Goal: Task Accomplishment & Management: Complete application form

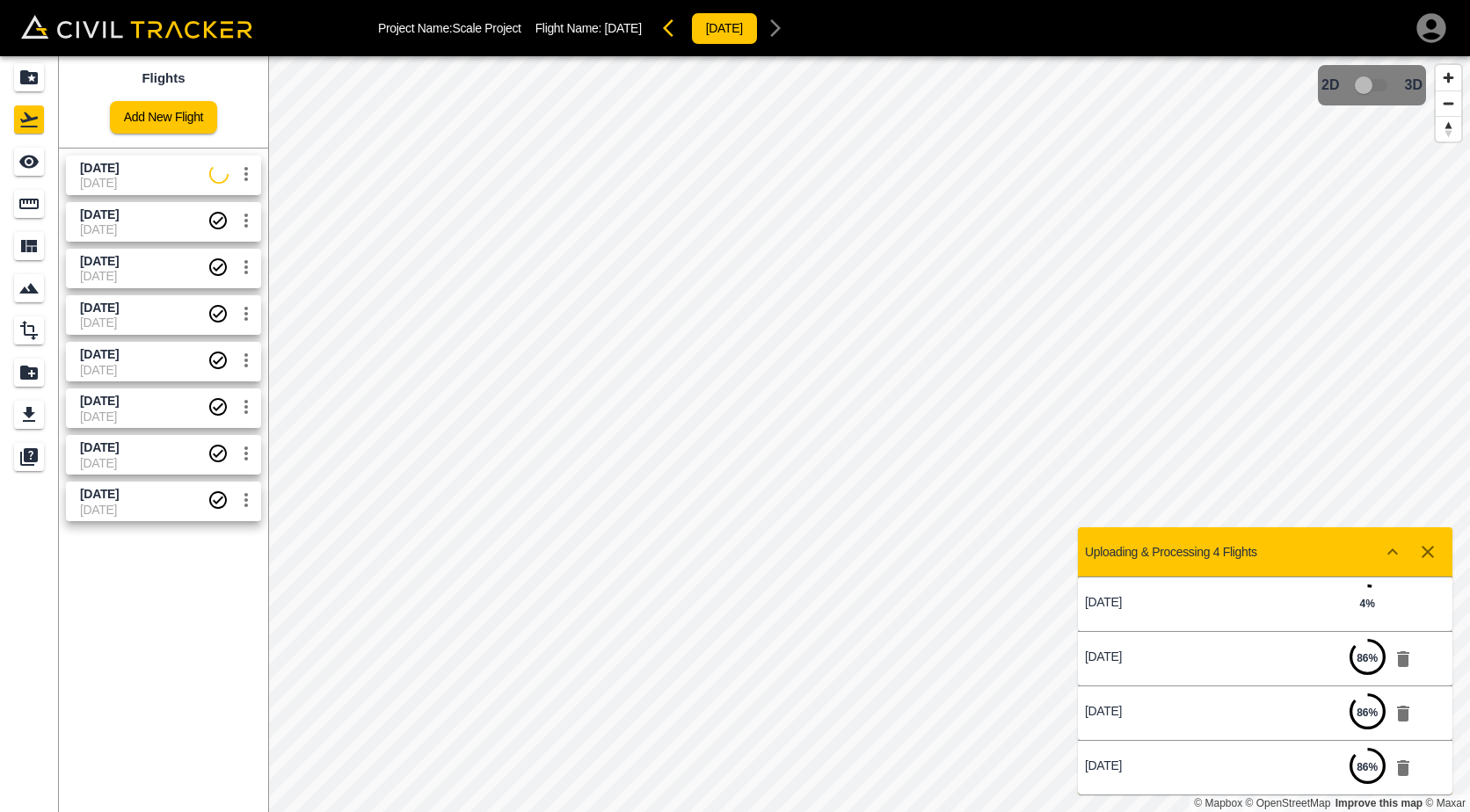
click at [244, 181] on icon "settings" at bounding box center [246, 174] width 21 height 21
click at [227, 243] on h6 "Delete" at bounding box center [228, 240] width 44 height 10
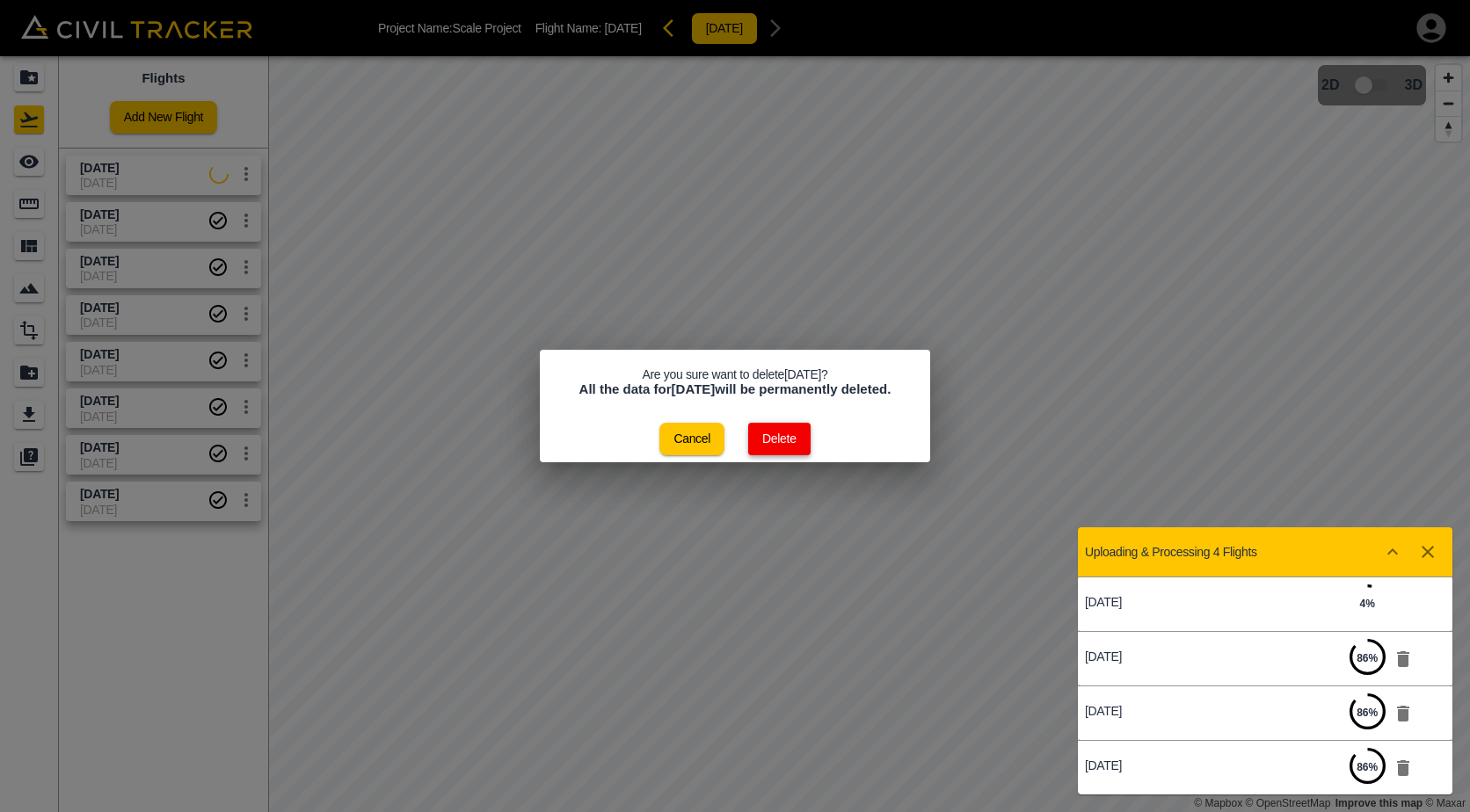
click at [789, 442] on button "Delete" at bounding box center [779, 439] width 62 height 32
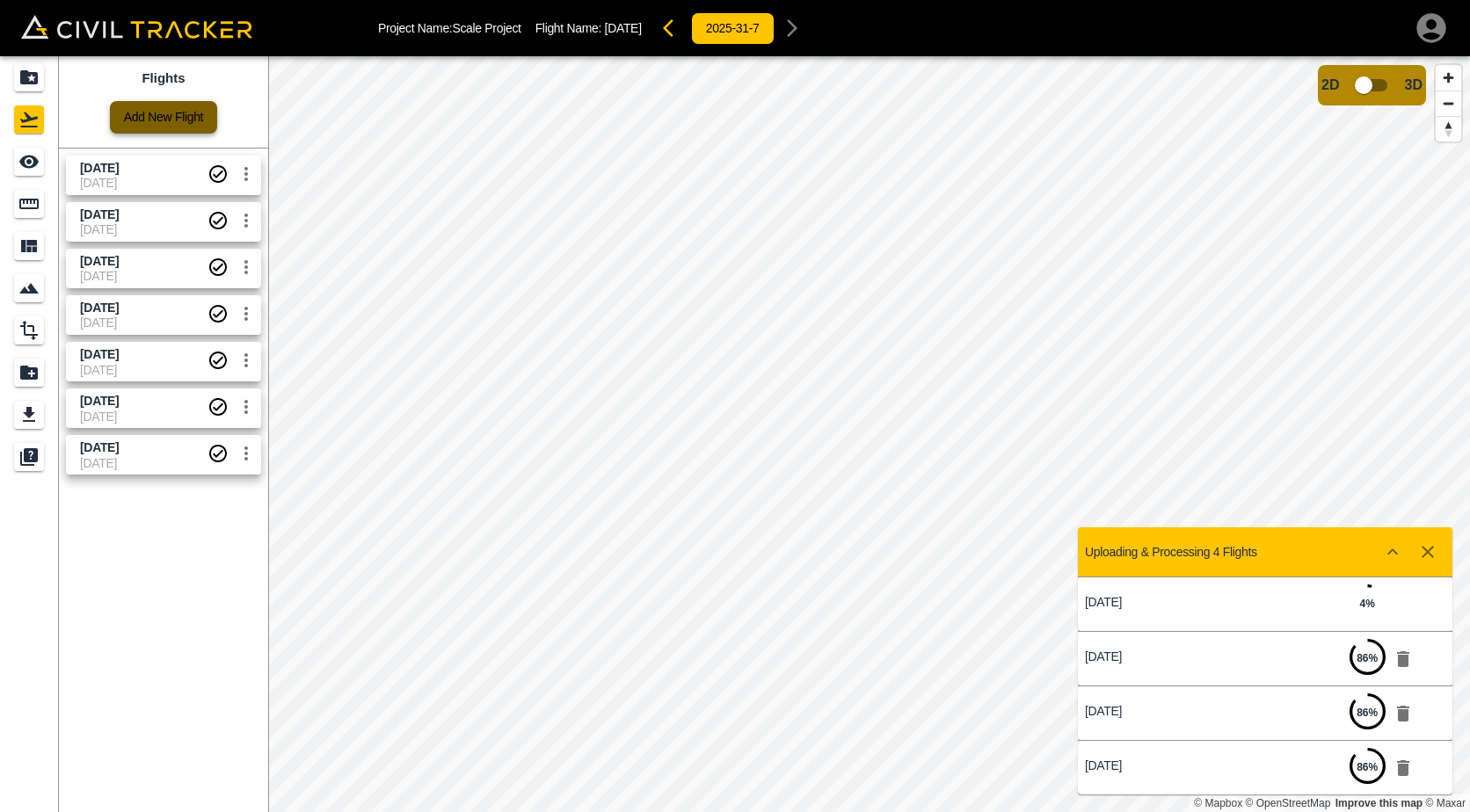
click at [174, 131] on link "Add New Flight" at bounding box center [163, 117] width 108 height 32
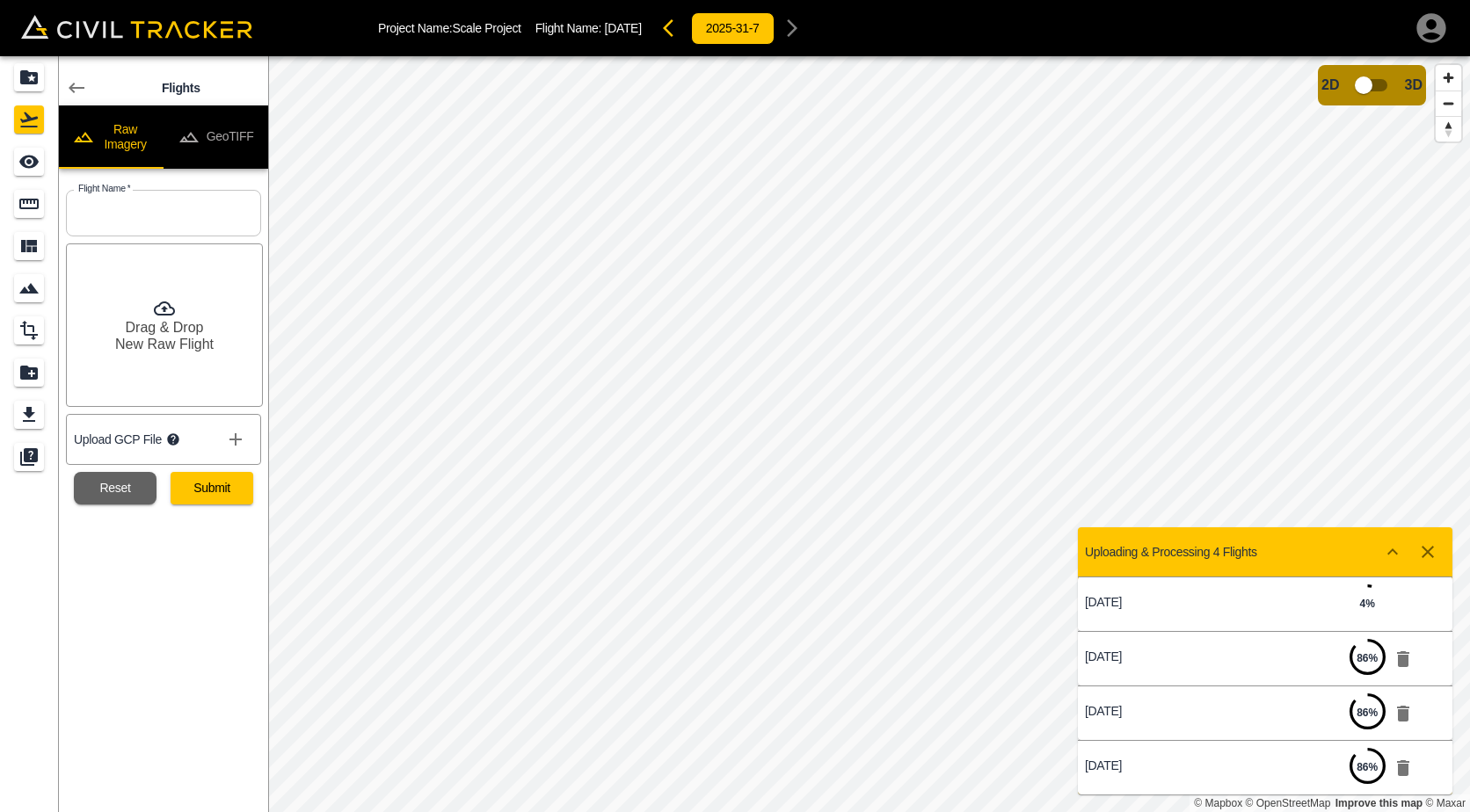
click at [161, 208] on input "text" at bounding box center [163, 213] width 195 height 46
type input "[DATE]"
click at [203, 484] on button "Submit" at bounding box center [212, 488] width 83 height 32
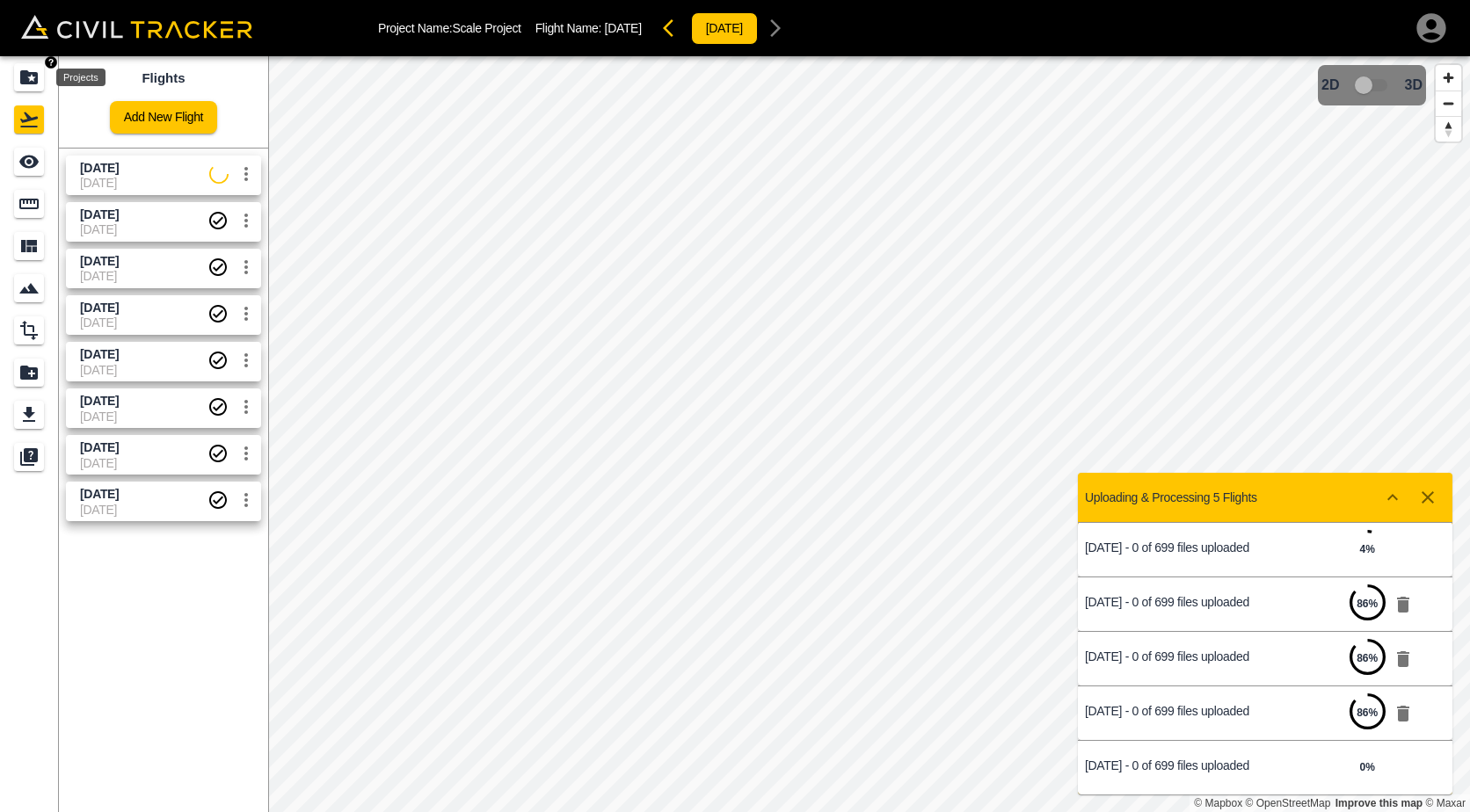
click at [31, 79] on icon "Projects" at bounding box center [29, 77] width 21 height 21
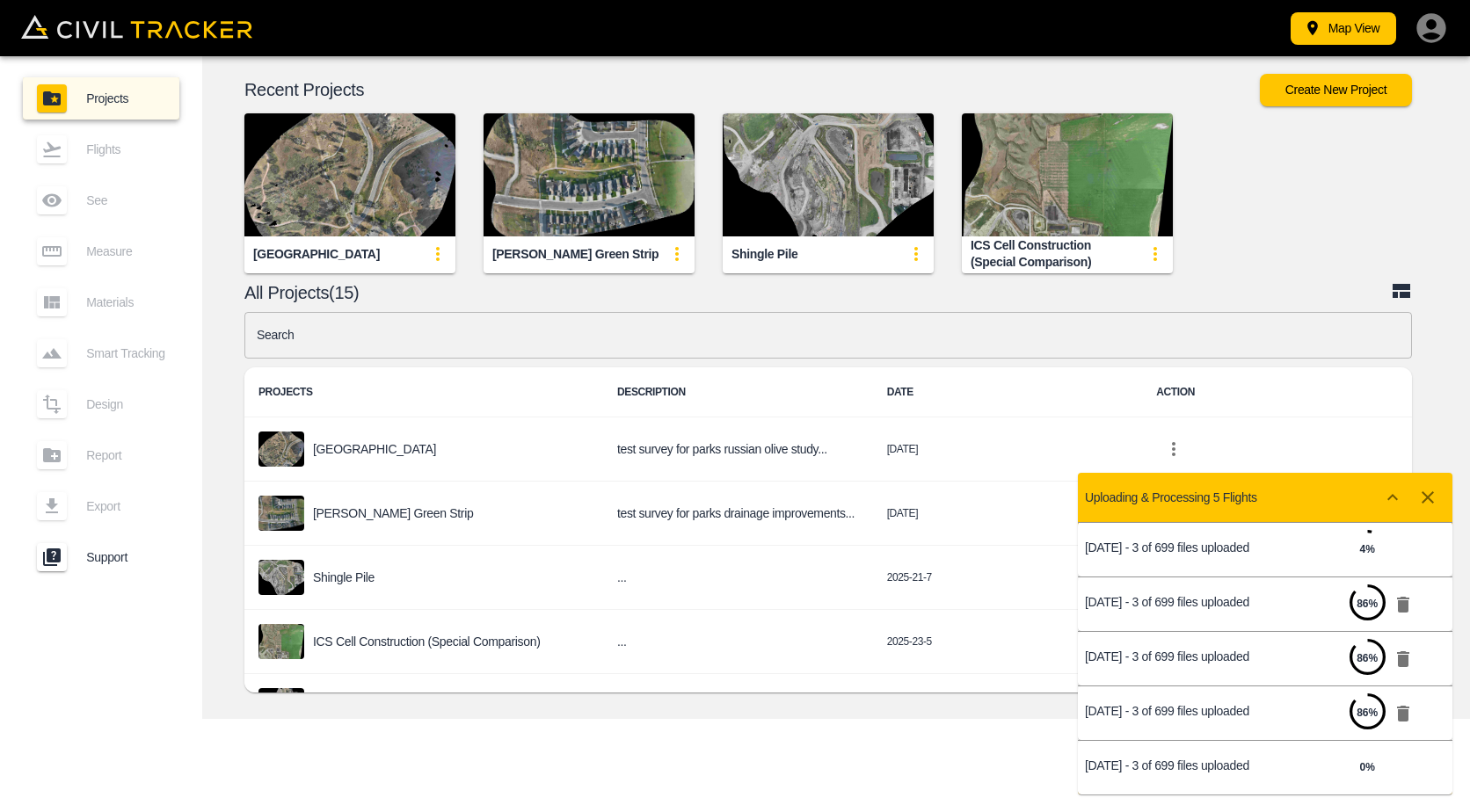
click at [1436, 499] on icon "button" at bounding box center [1427, 497] width 21 height 21
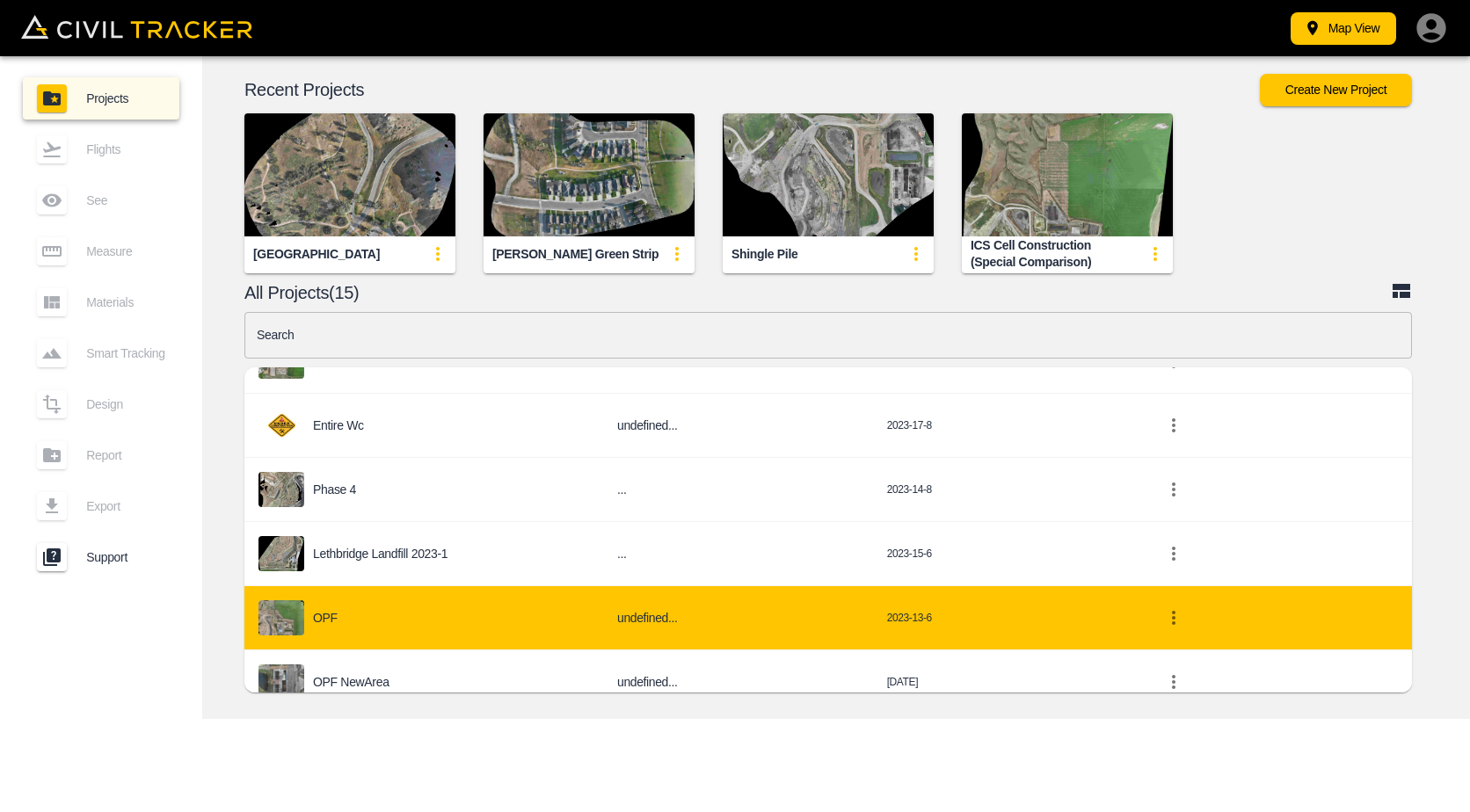
scroll to position [688, 0]
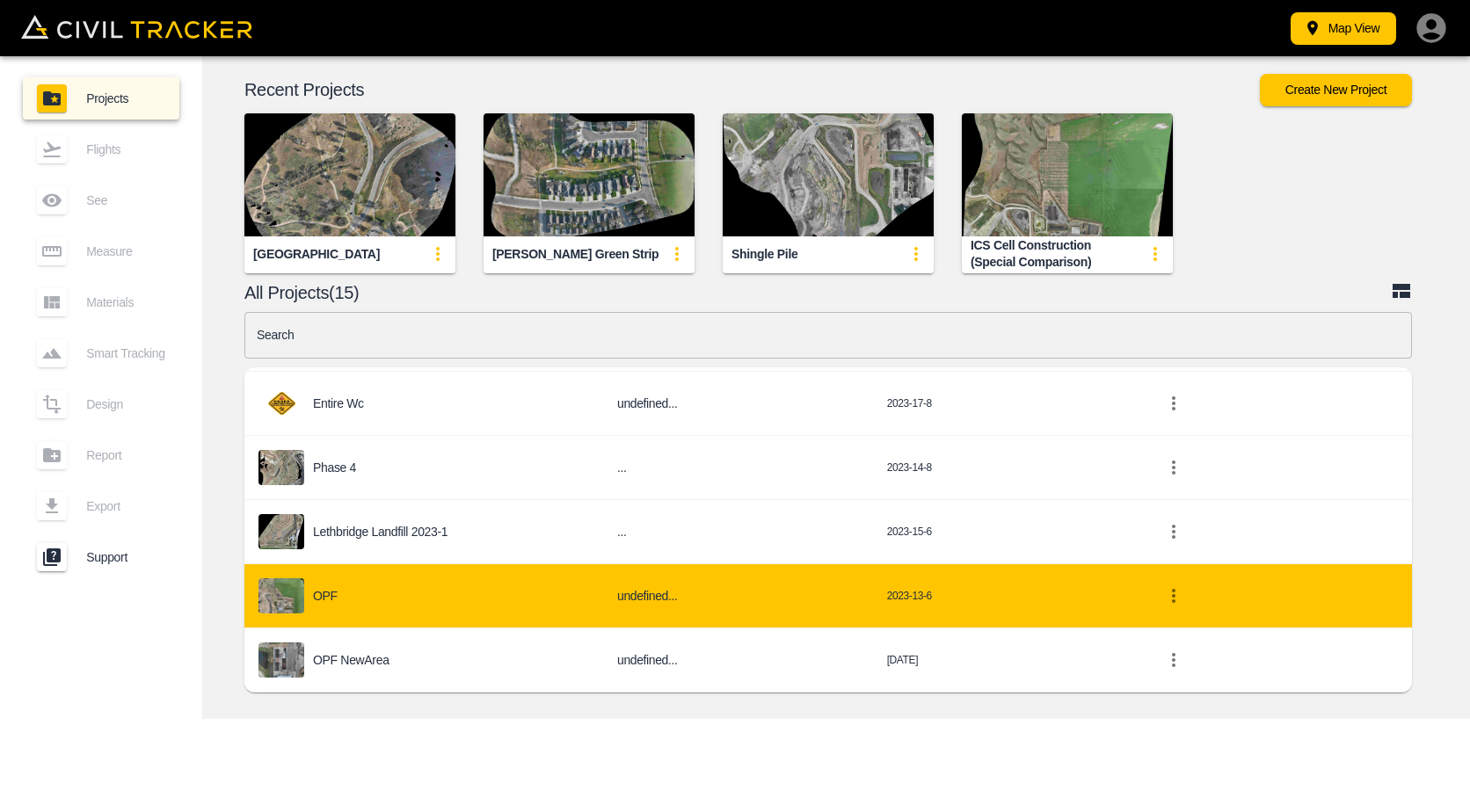
click at [379, 590] on div "OPF" at bounding box center [423, 596] width 330 height 35
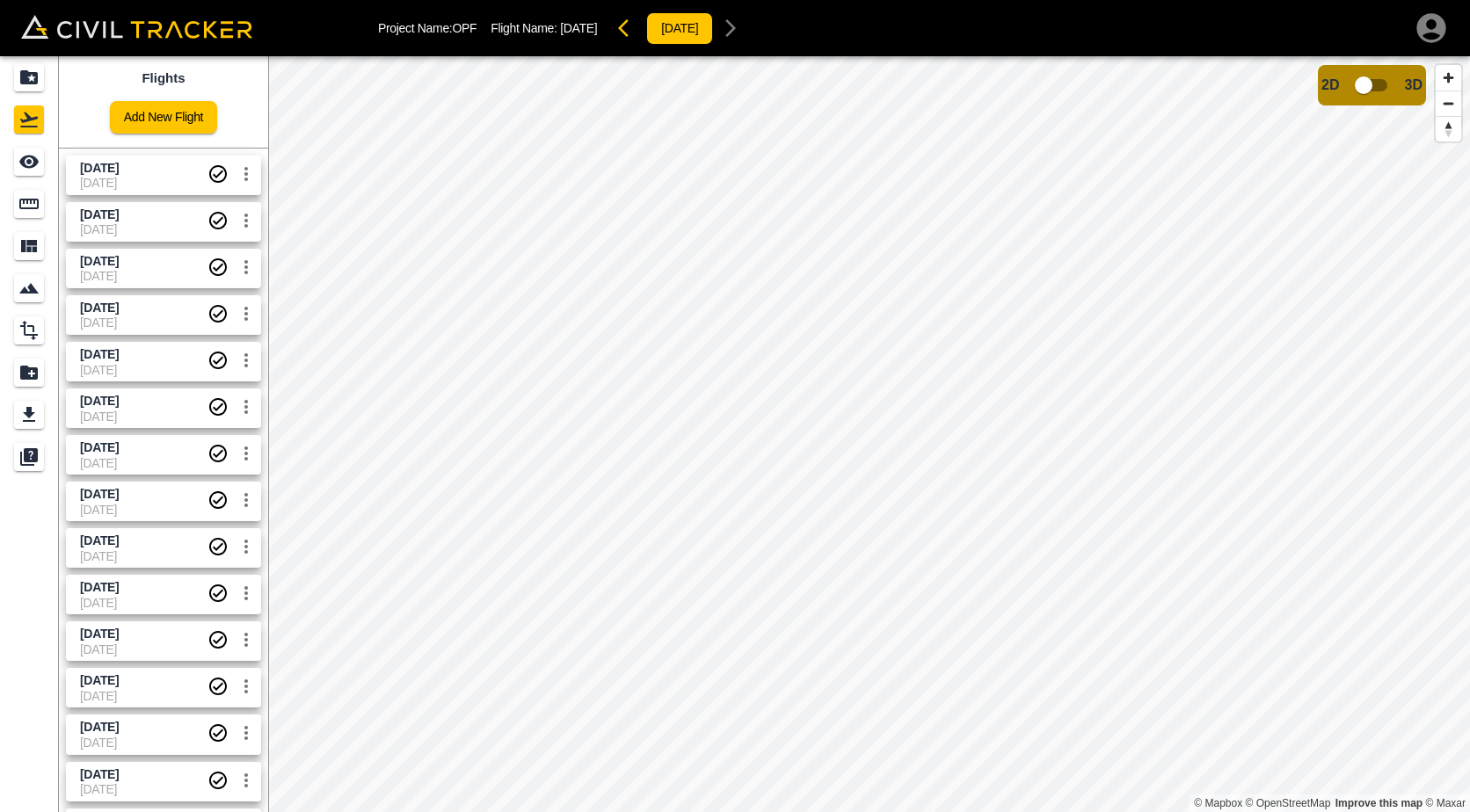
click at [1469, 324] on html "Project Name: OPF Flight Name: [DATE] [DATE] Flights Add New Flight [DATE] [DAT…" at bounding box center [735, 406] width 1470 height 812
click at [639, 30] on icon "button" at bounding box center [628, 28] width 21 height 21
click at [741, 25] on icon "button" at bounding box center [730, 28] width 21 height 21
click at [639, 29] on icon "button" at bounding box center [628, 28] width 21 height 21
click at [741, 32] on icon "button" at bounding box center [730, 28] width 21 height 21
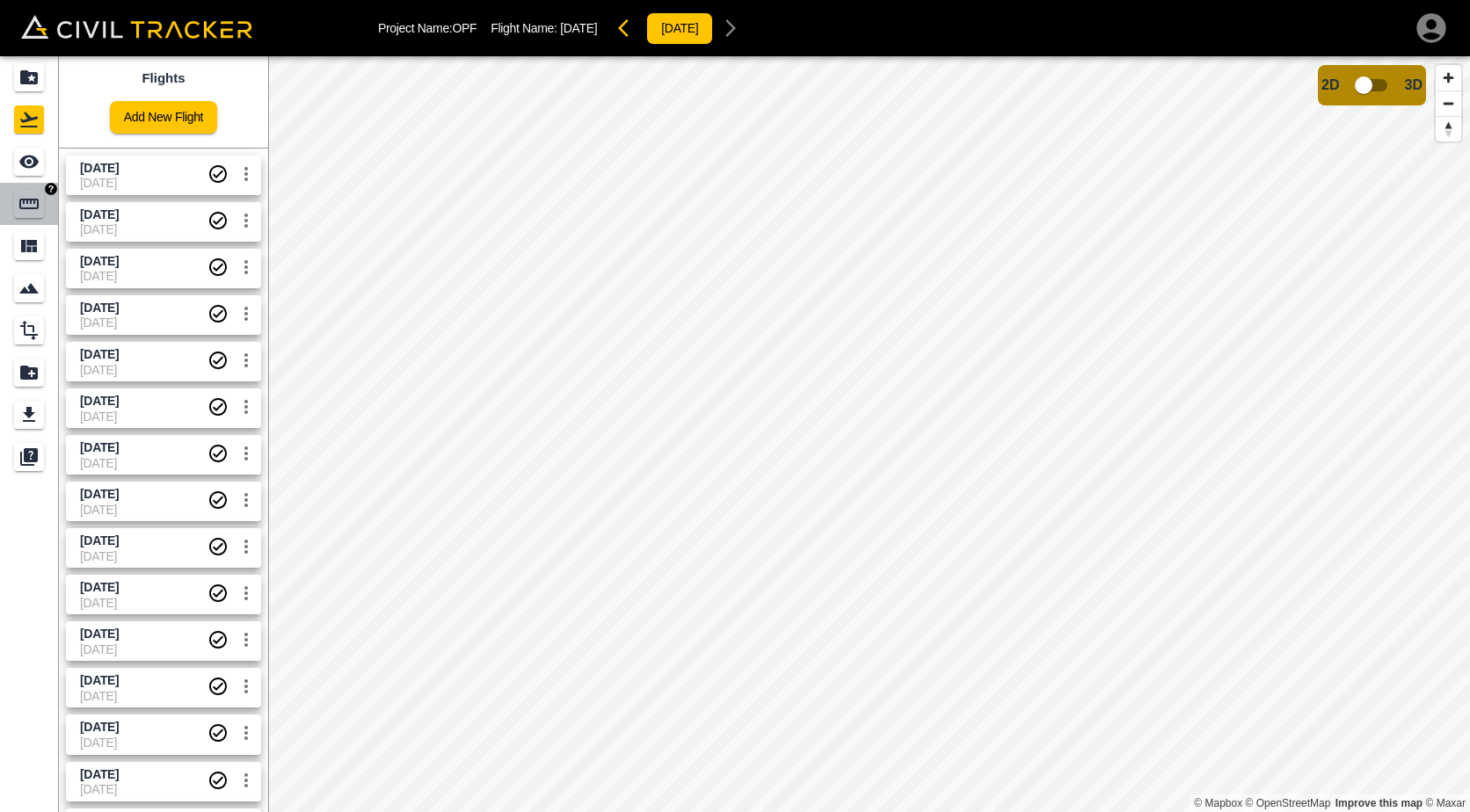
click at [38, 205] on icon "Measure" at bounding box center [29, 203] width 19 height 10
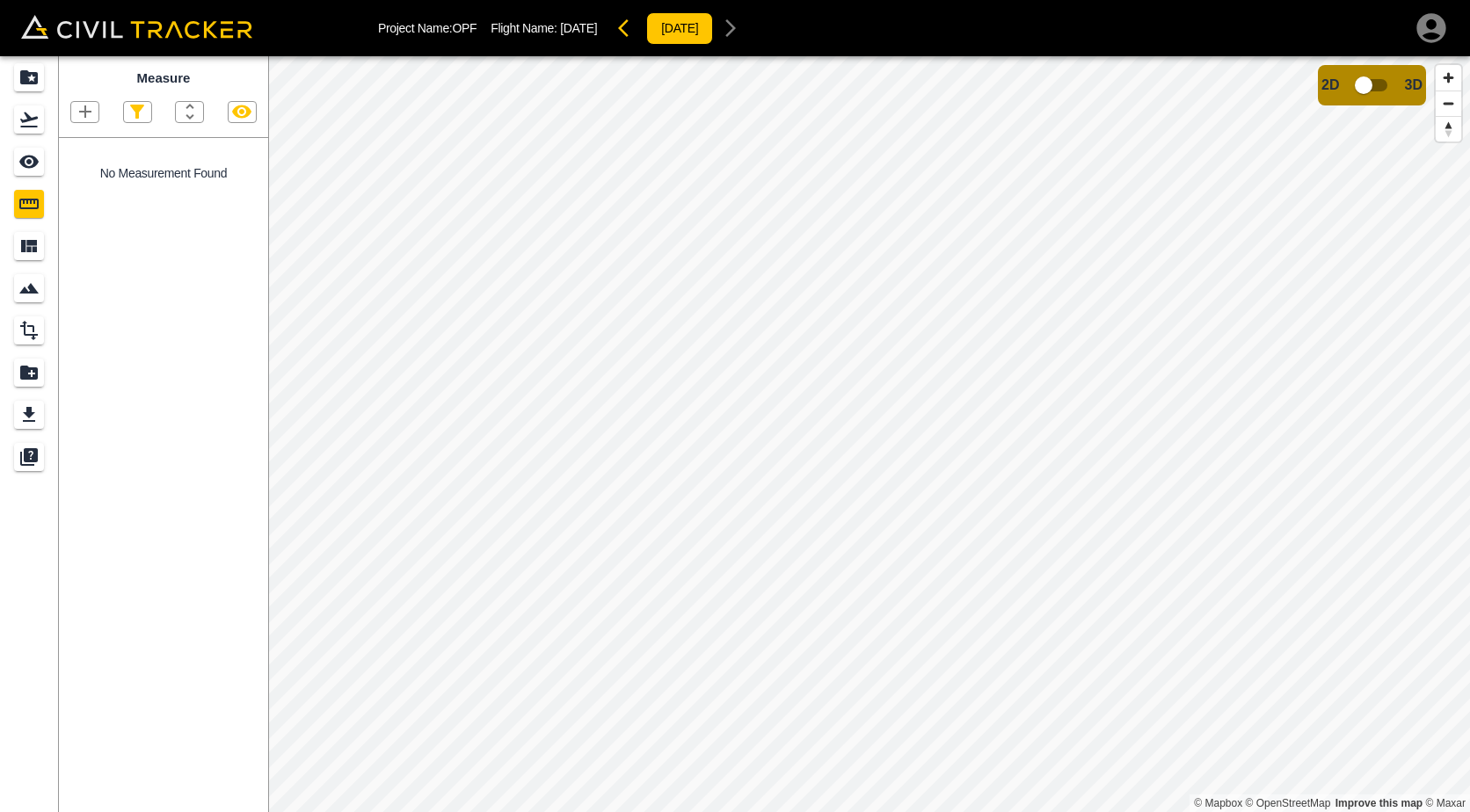
click at [93, 121] on icon "button" at bounding box center [85, 111] width 21 height 21
click at [90, 192] on p "Polygon" at bounding box center [84, 196] width 42 height 14
click at [77, 111] on icon "button" at bounding box center [85, 111] width 21 height 21
click at [103, 193] on p "Polygon" at bounding box center [84, 196] width 42 height 14
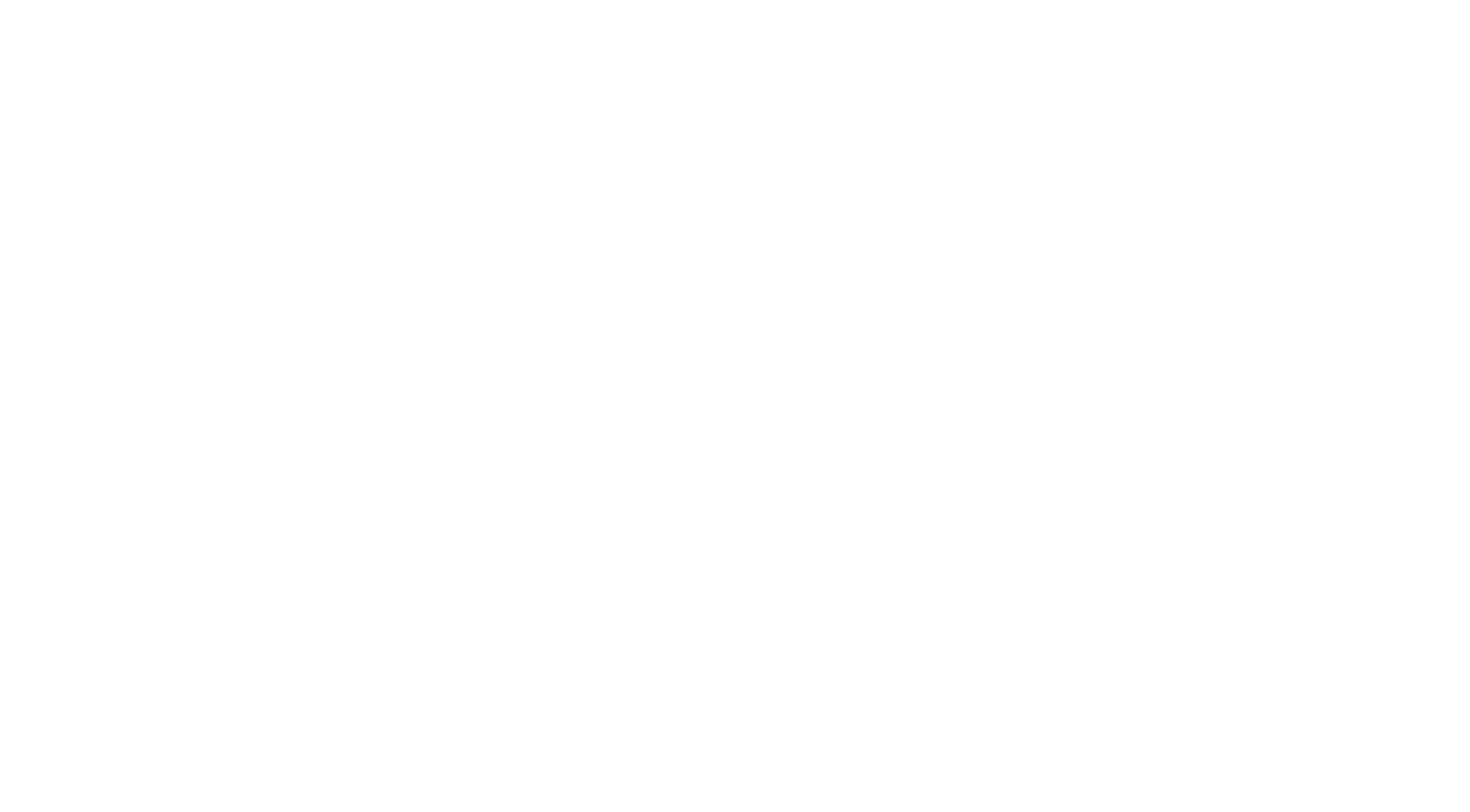
click at [294, 0] on html at bounding box center [735, 0] width 1470 height 0
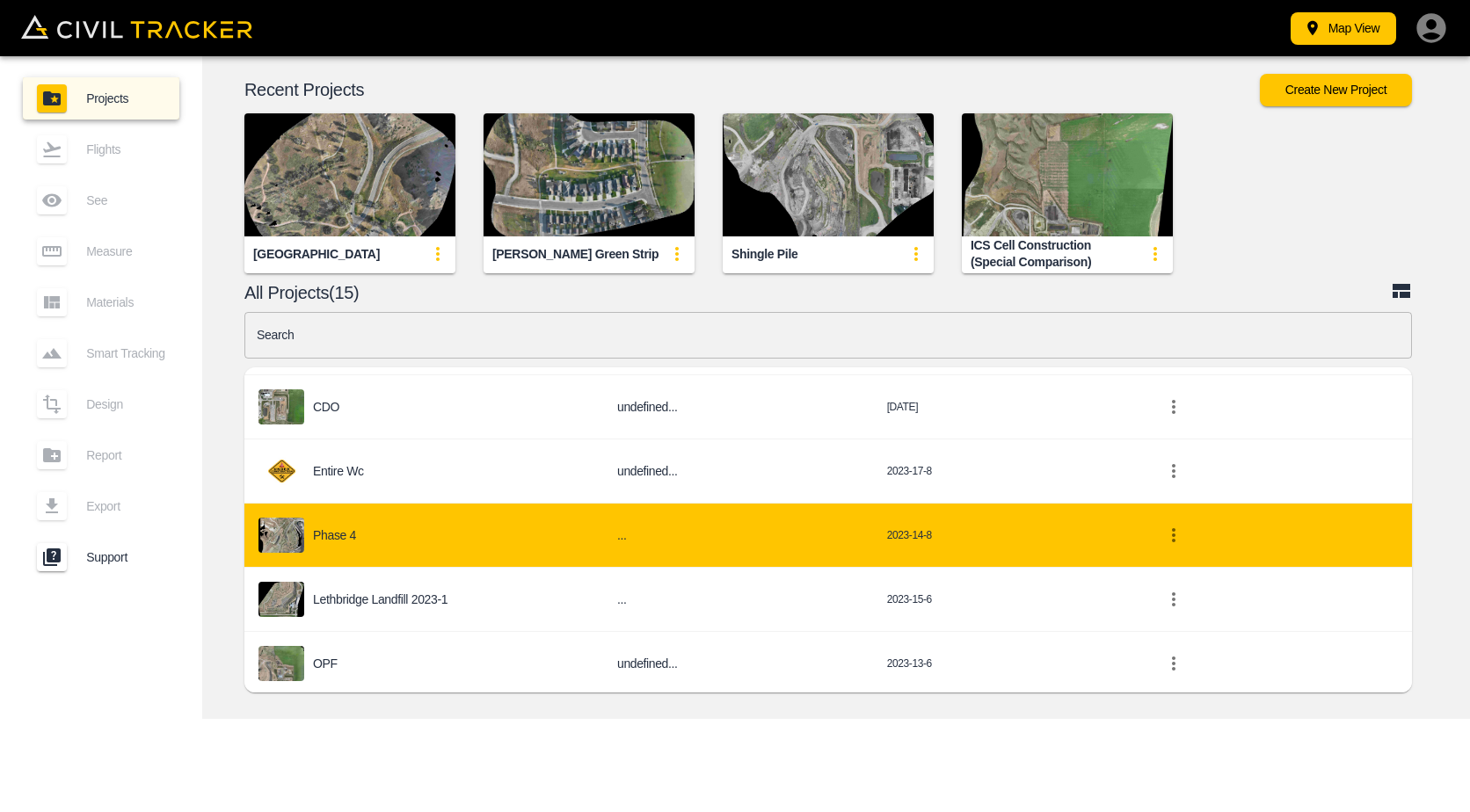
scroll to position [688, 0]
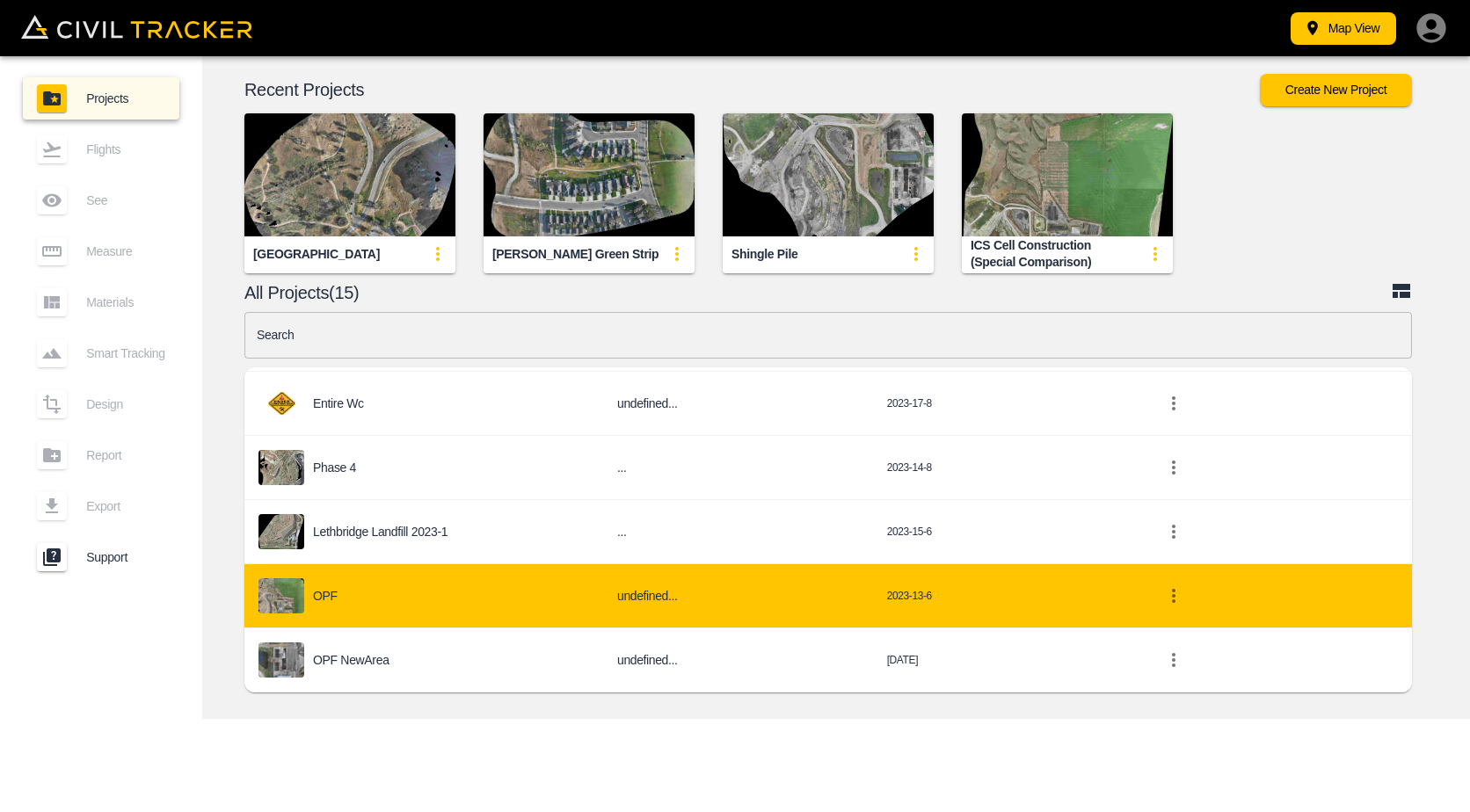
click at [459, 591] on div "OPF" at bounding box center [423, 596] width 330 height 35
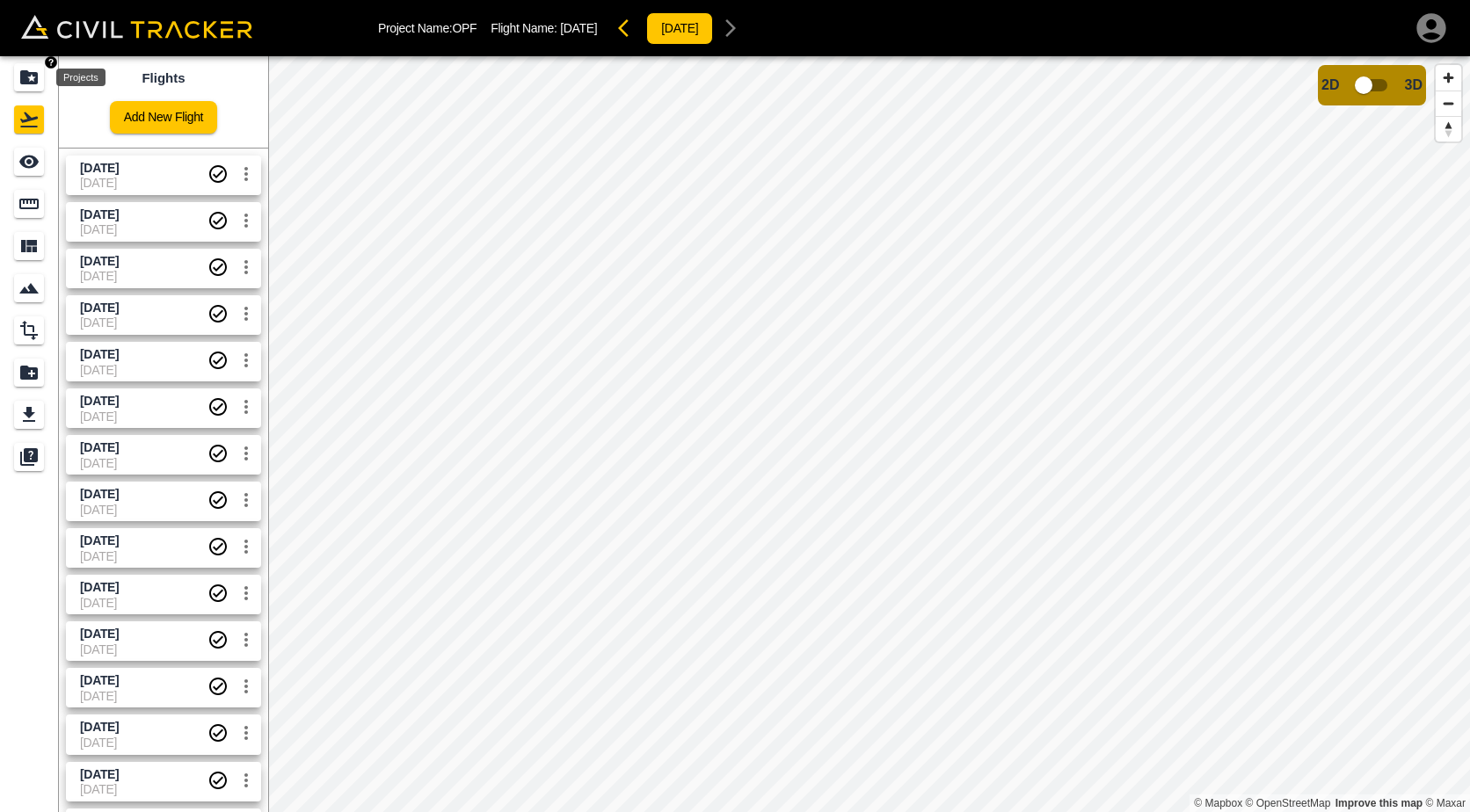
click at [32, 81] on icon "Projects" at bounding box center [29, 77] width 18 height 14
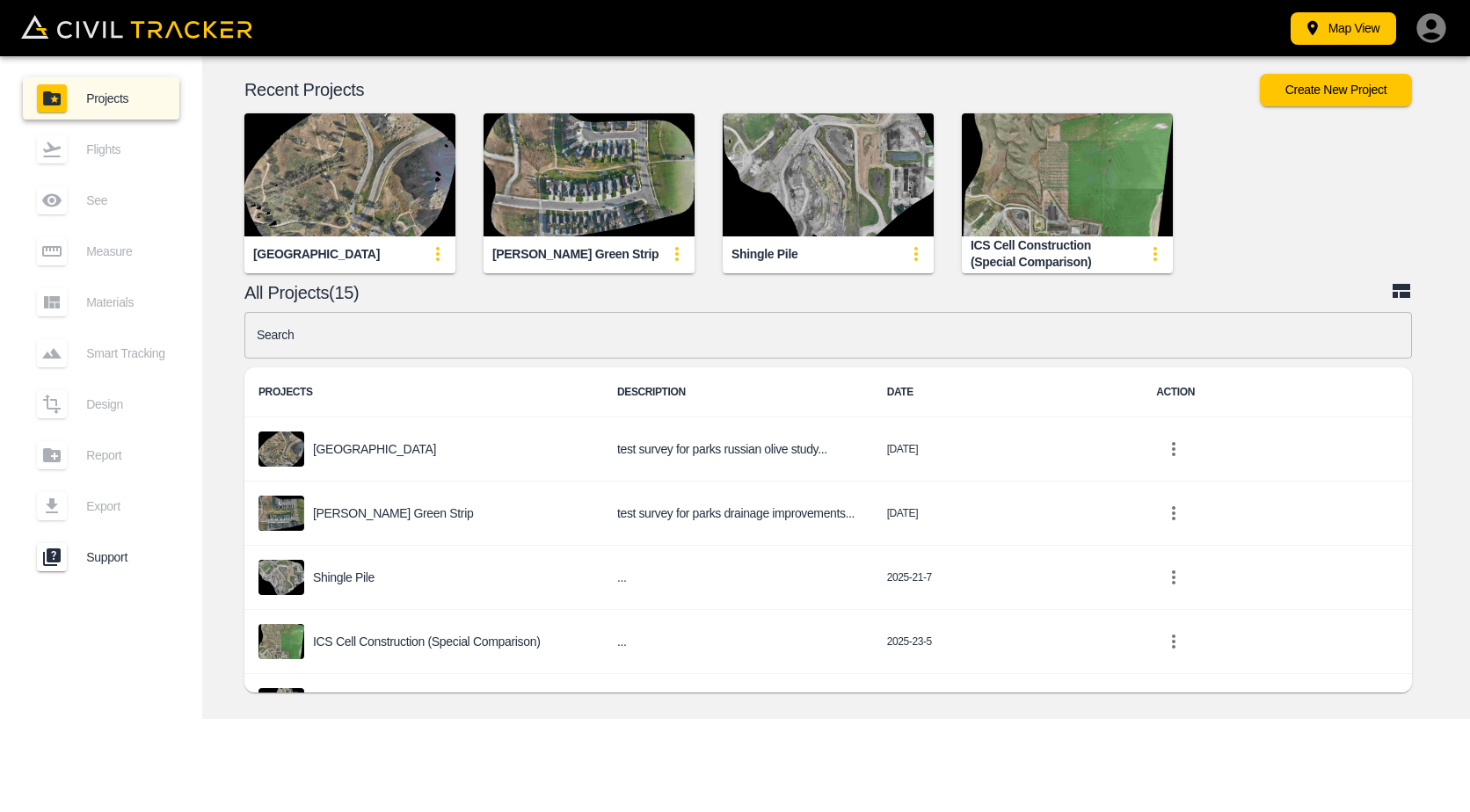
scroll to position [688, 0]
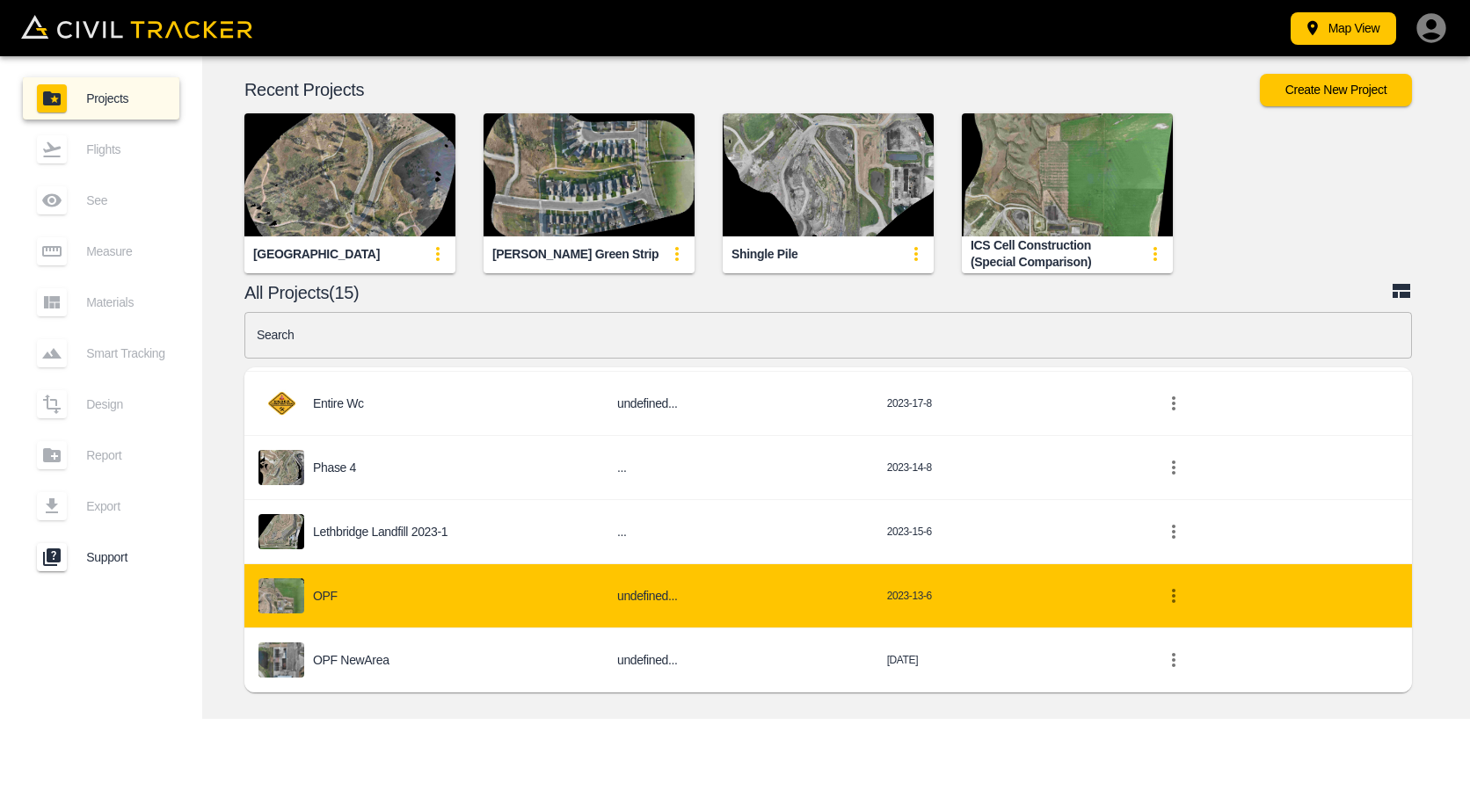
click at [519, 591] on div "OPF" at bounding box center [423, 596] width 330 height 35
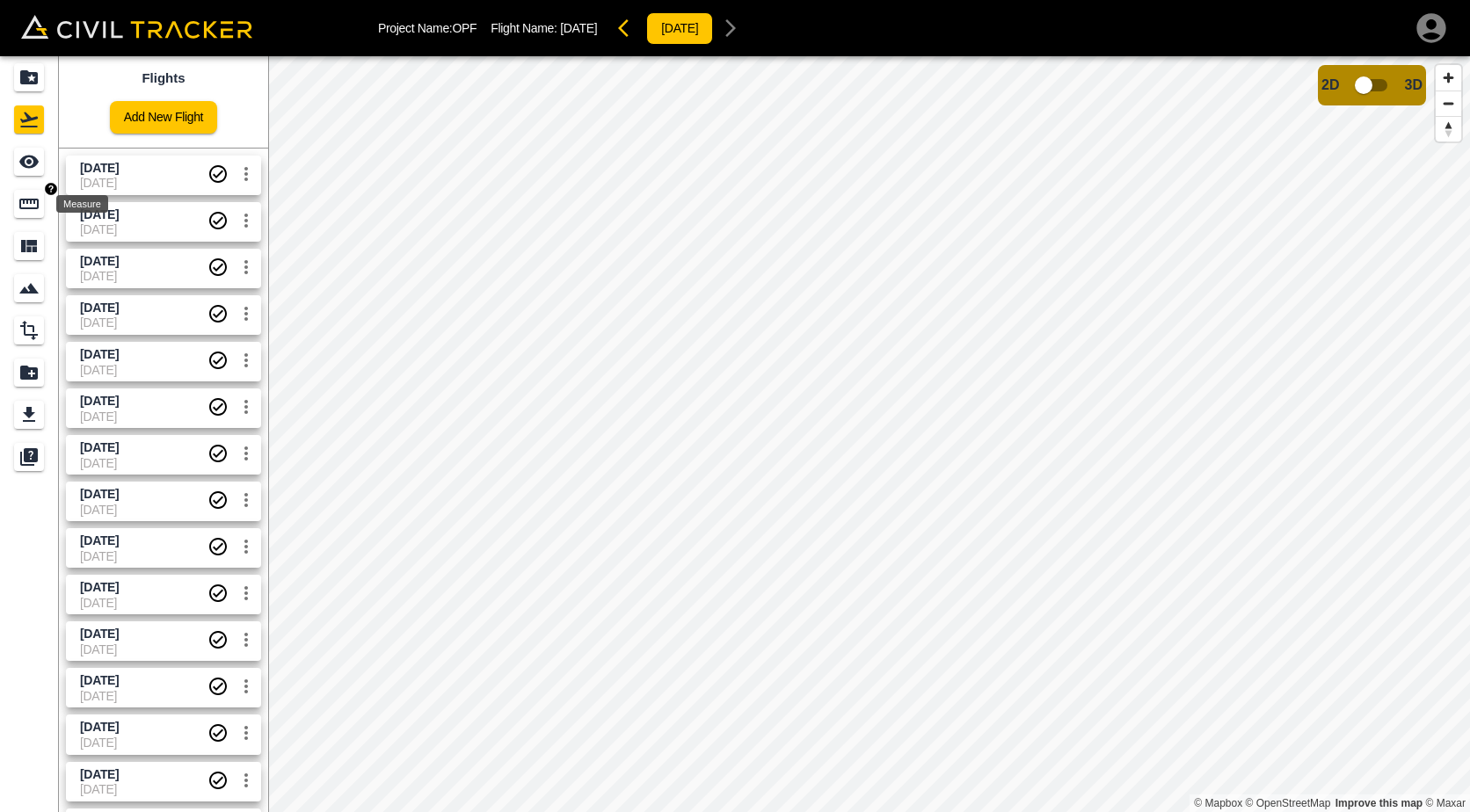
click at [35, 196] on icon "Measure" at bounding box center [29, 203] width 21 height 21
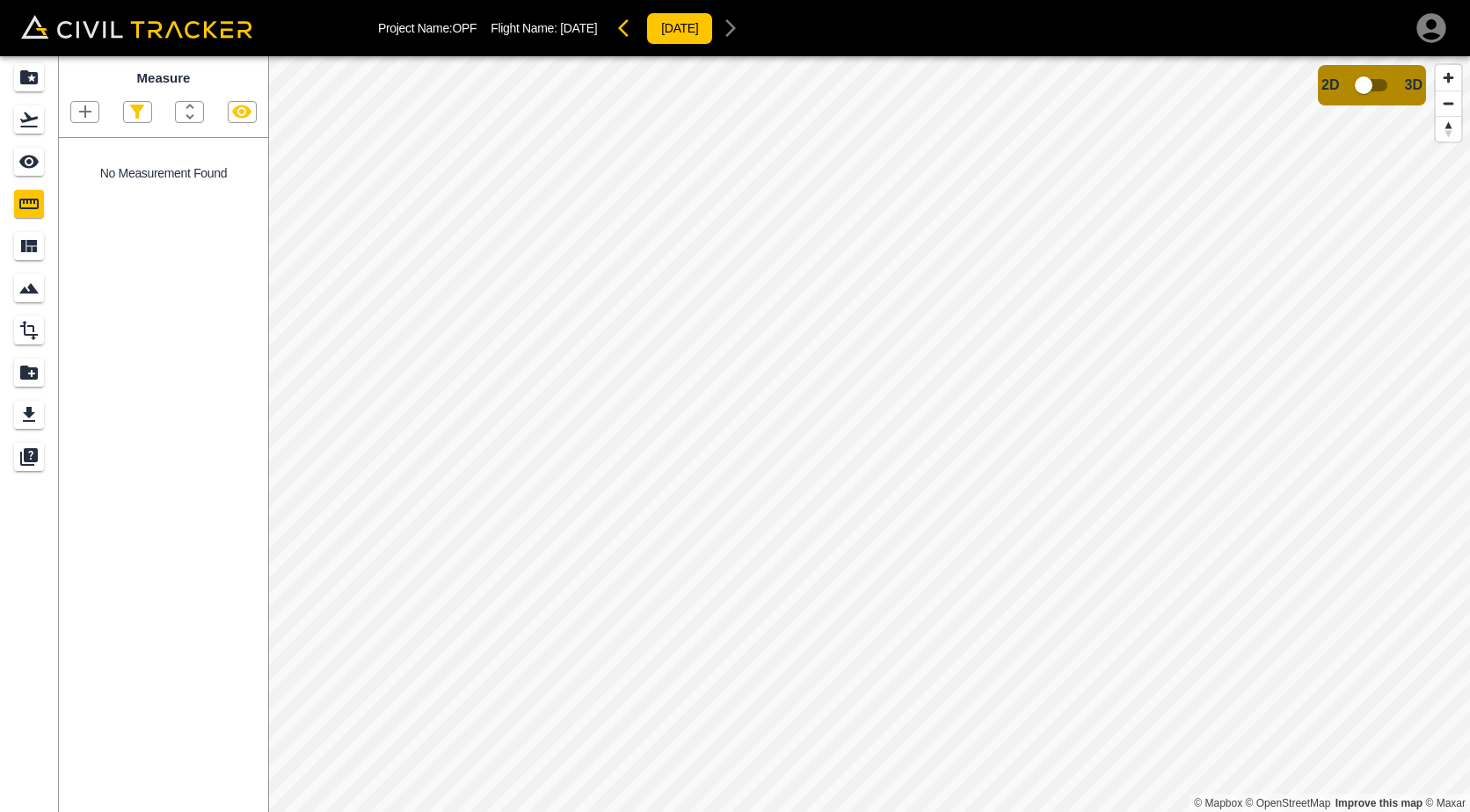
click at [88, 108] on icon "button" at bounding box center [85, 111] width 21 height 21
click at [97, 194] on p "Polygon" at bounding box center [84, 196] width 42 height 14
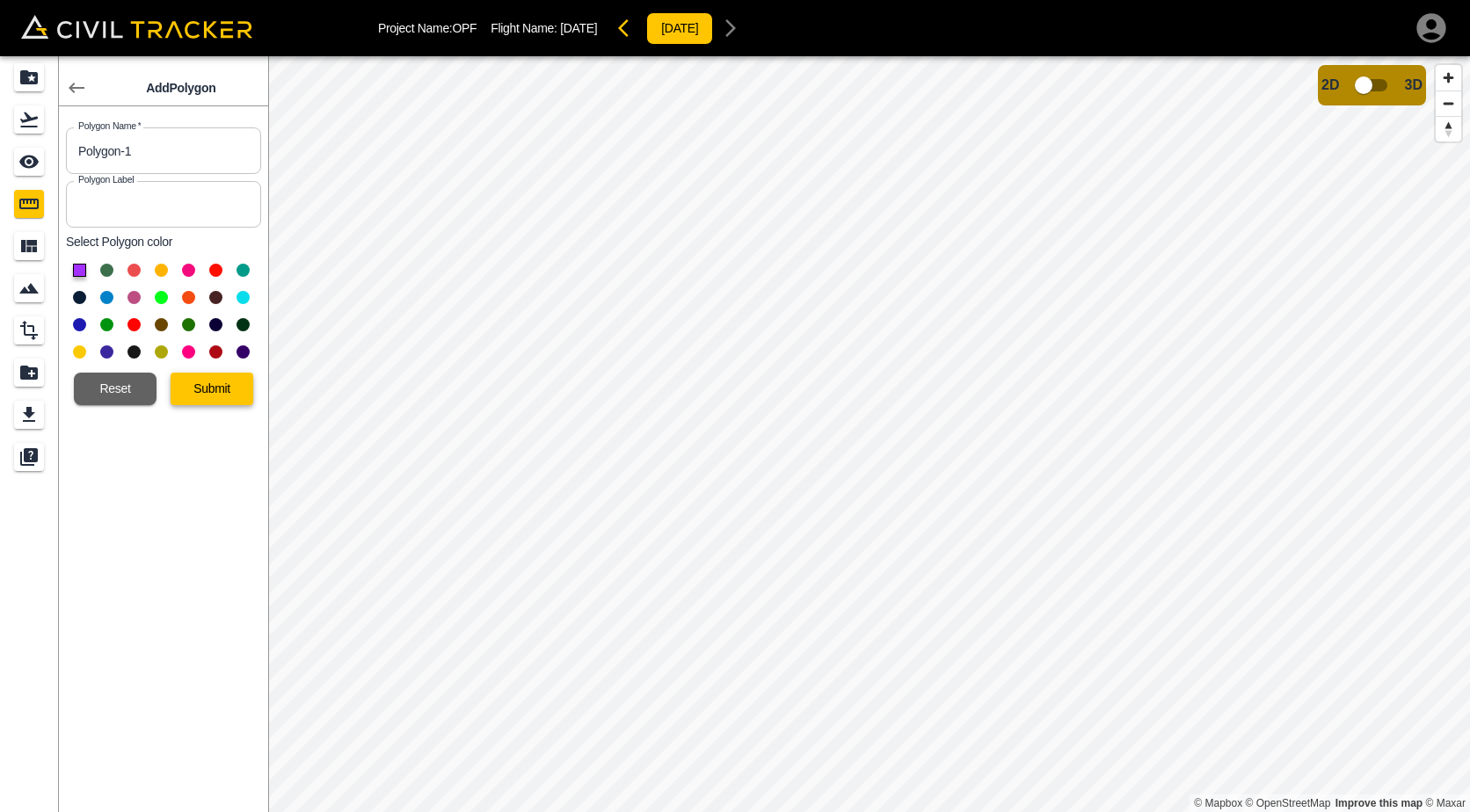
click at [209, 384] on button "Submit" at bounding box center [212, 389] width 83 height 32
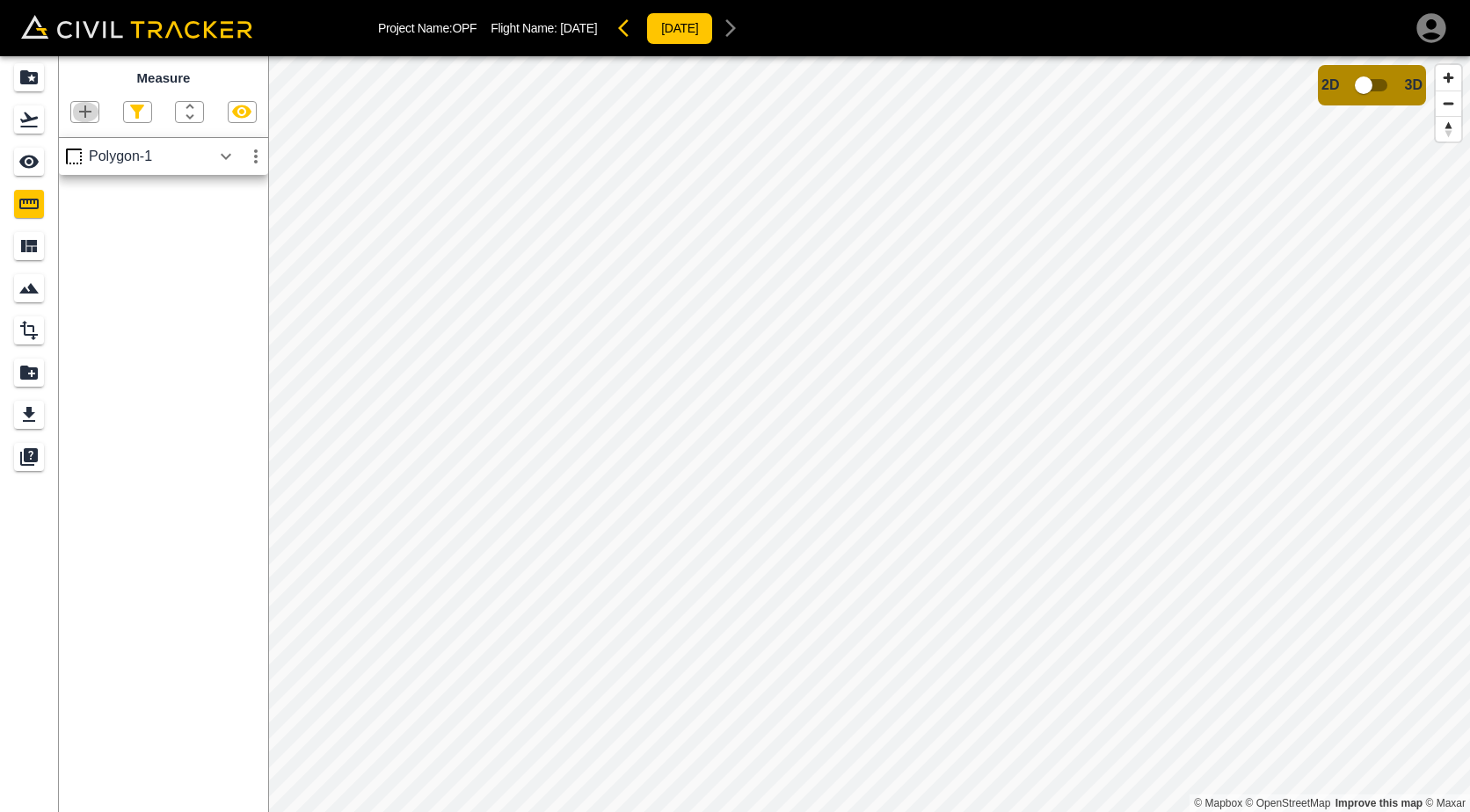
click at [88, 108] on icon "button" at bounding box center [85, 111] width 21 height 21
click at [96, 191] on p "Polygon" at bounding box center [84, 196] width 42 height 14
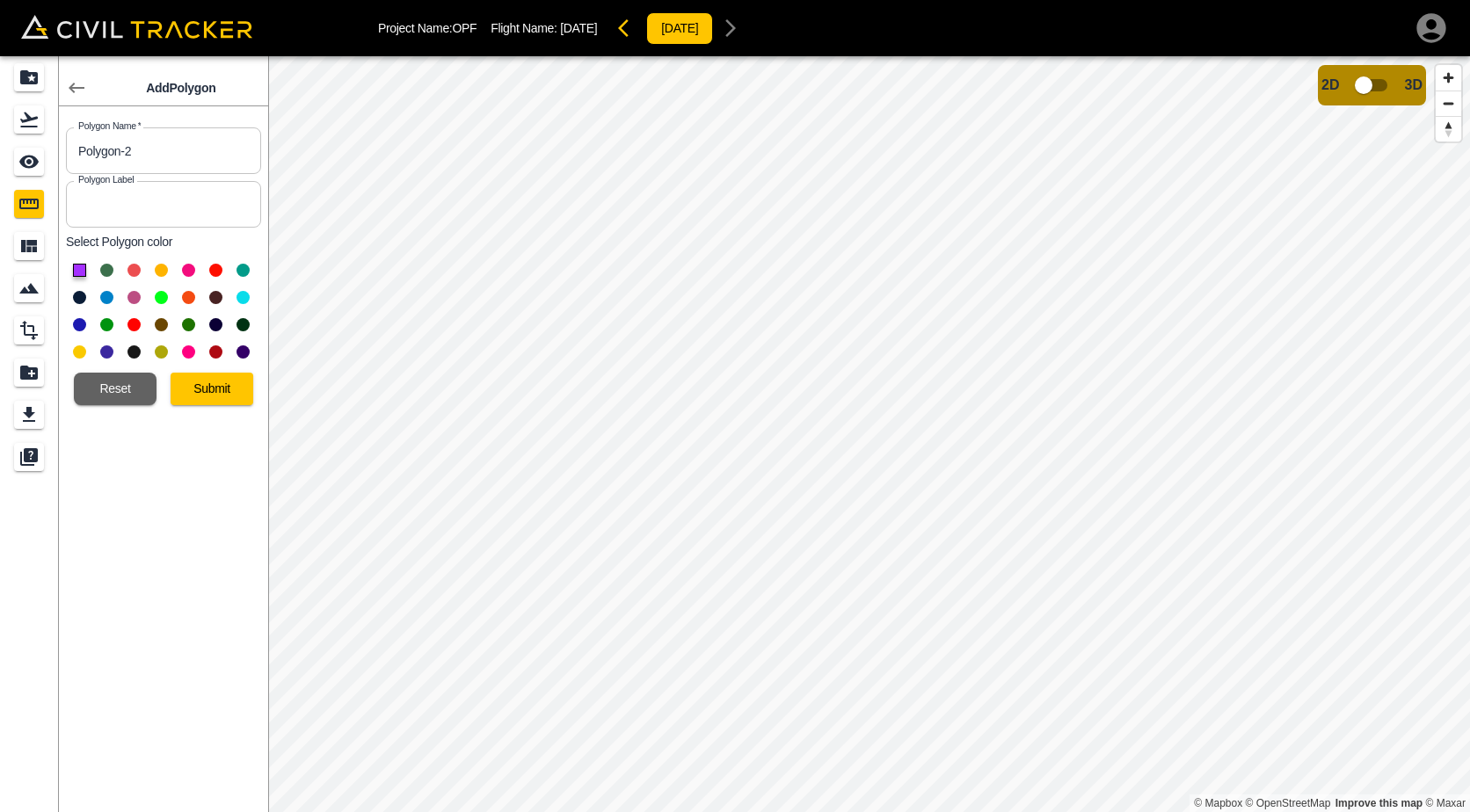
click at [103, 268] on button at bounding box center [107, 270] width 13 height 13
click at [195, 384] on button "Submit" at bounding box center [212, 389] width 83 height 32
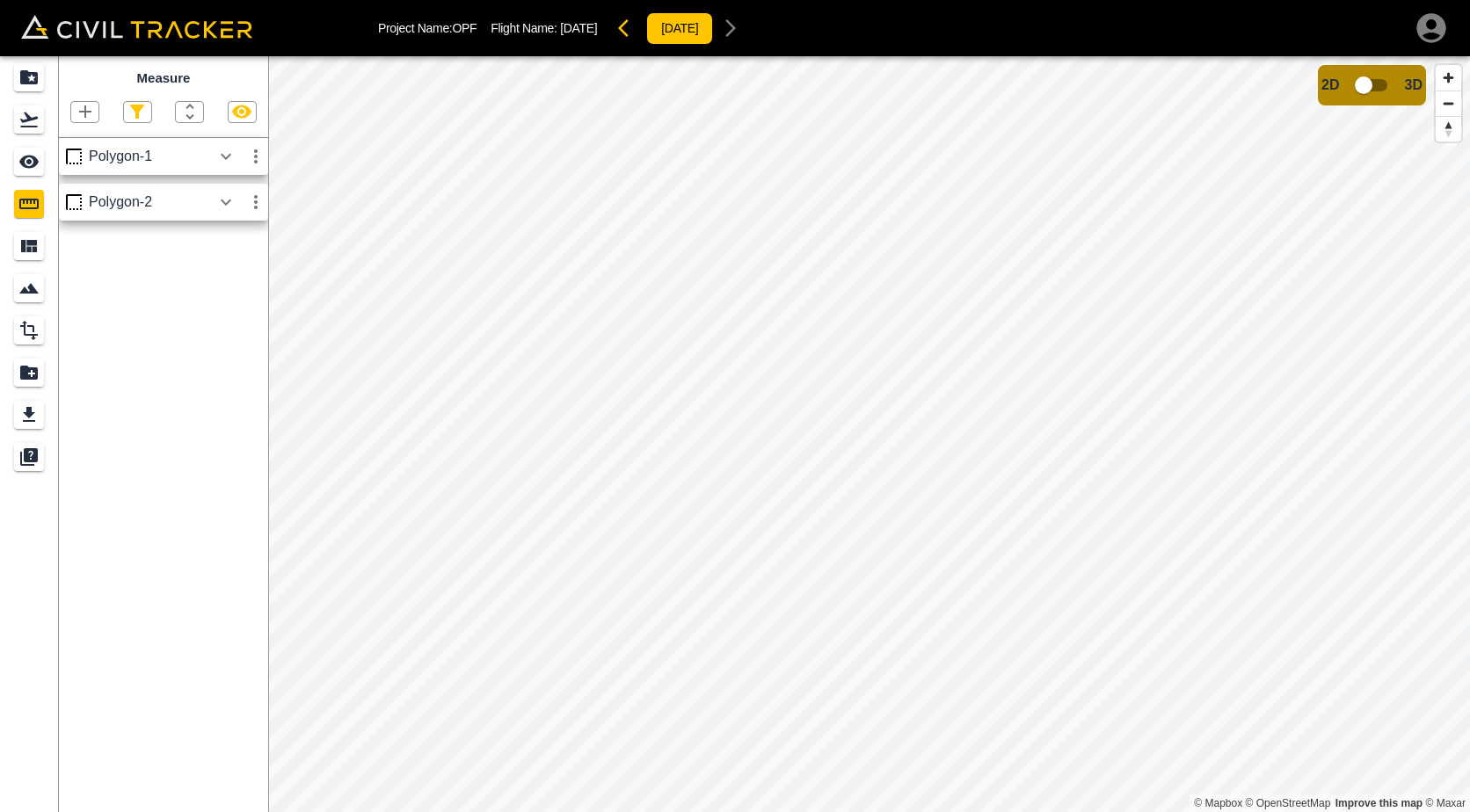
click at [58, 109] on div at bounding box center [162, 112] width 209 height 22
click at [78, 112] on icon "button" at bounding box center [85, 111] width 21 height 21
click at [74, 202] on p "Polygon" at bounding box center [84, 196] width 42 height 14
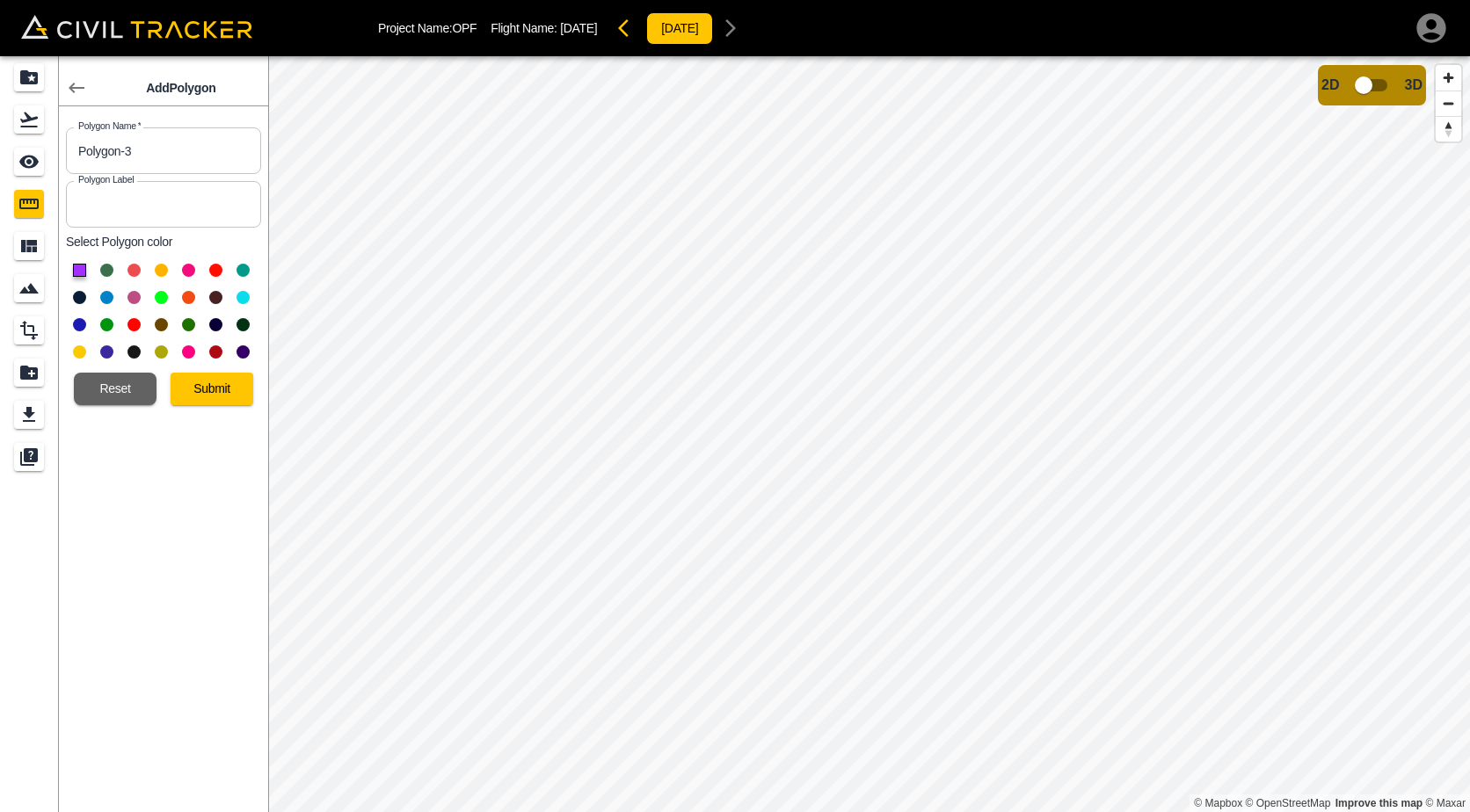
click at [126, 268] on div at bounding box center [163, 311] width 195 height 109
click at [136, 275] on button at bounding box center [134, 270] width 13 height 13
click at [188, 391] on button "Submit" at bounding box center [212, 389] width 83 height 32
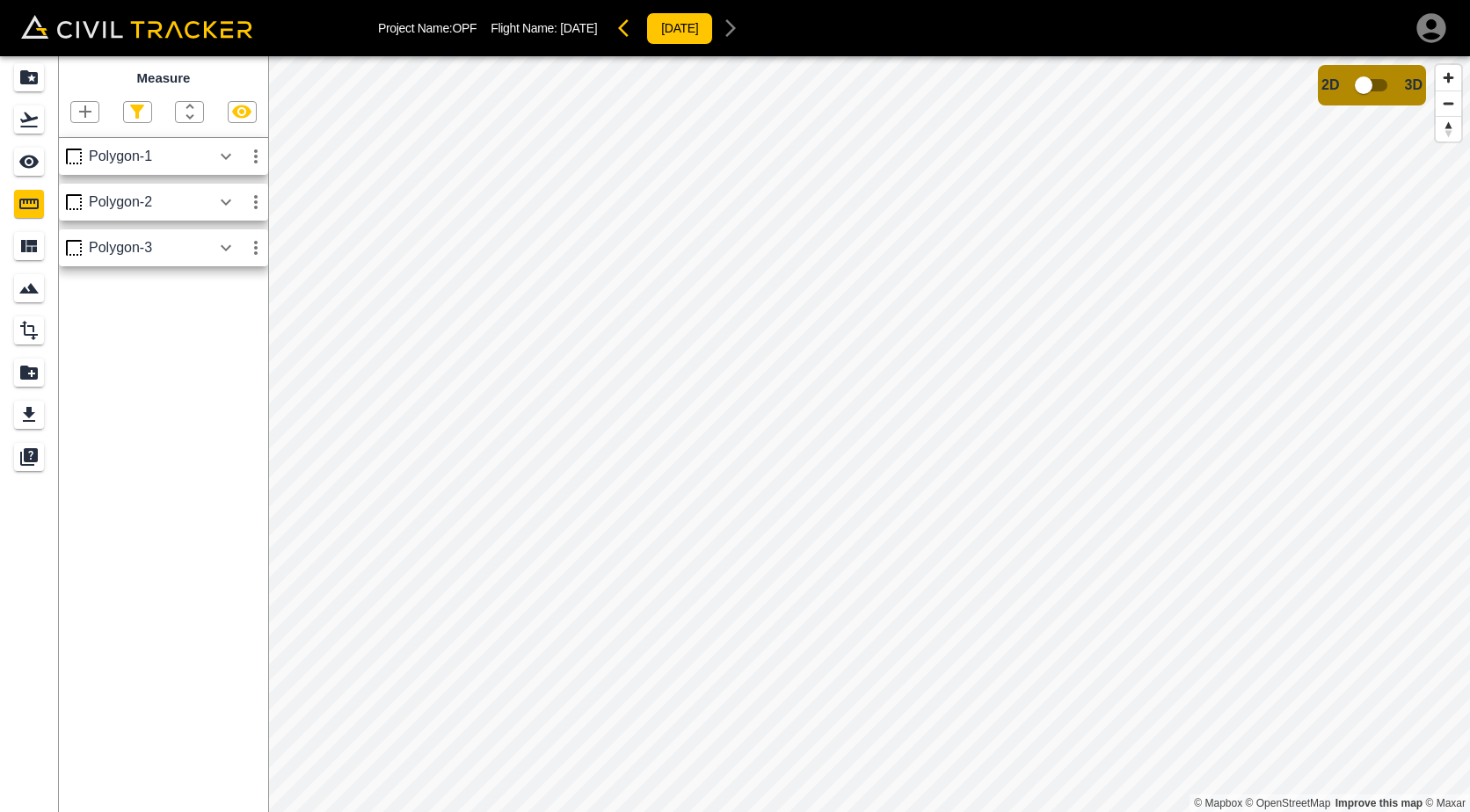
click at [225, 148] on icon "button" at bounding box center [226, 156] width 21 height 21
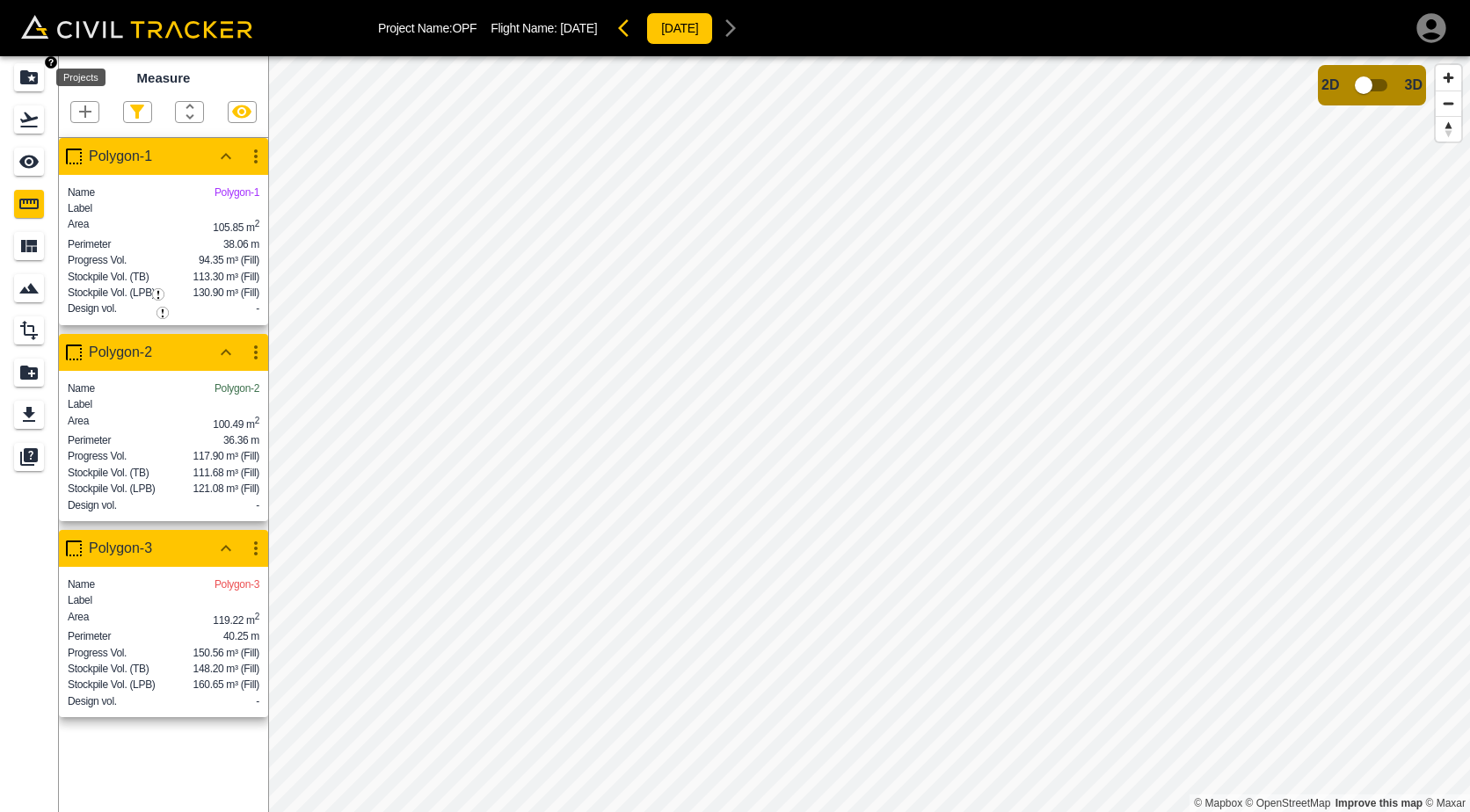
click at [38, 73] on icon "Projects" at bounding box center [29, 77] width 21 height 21
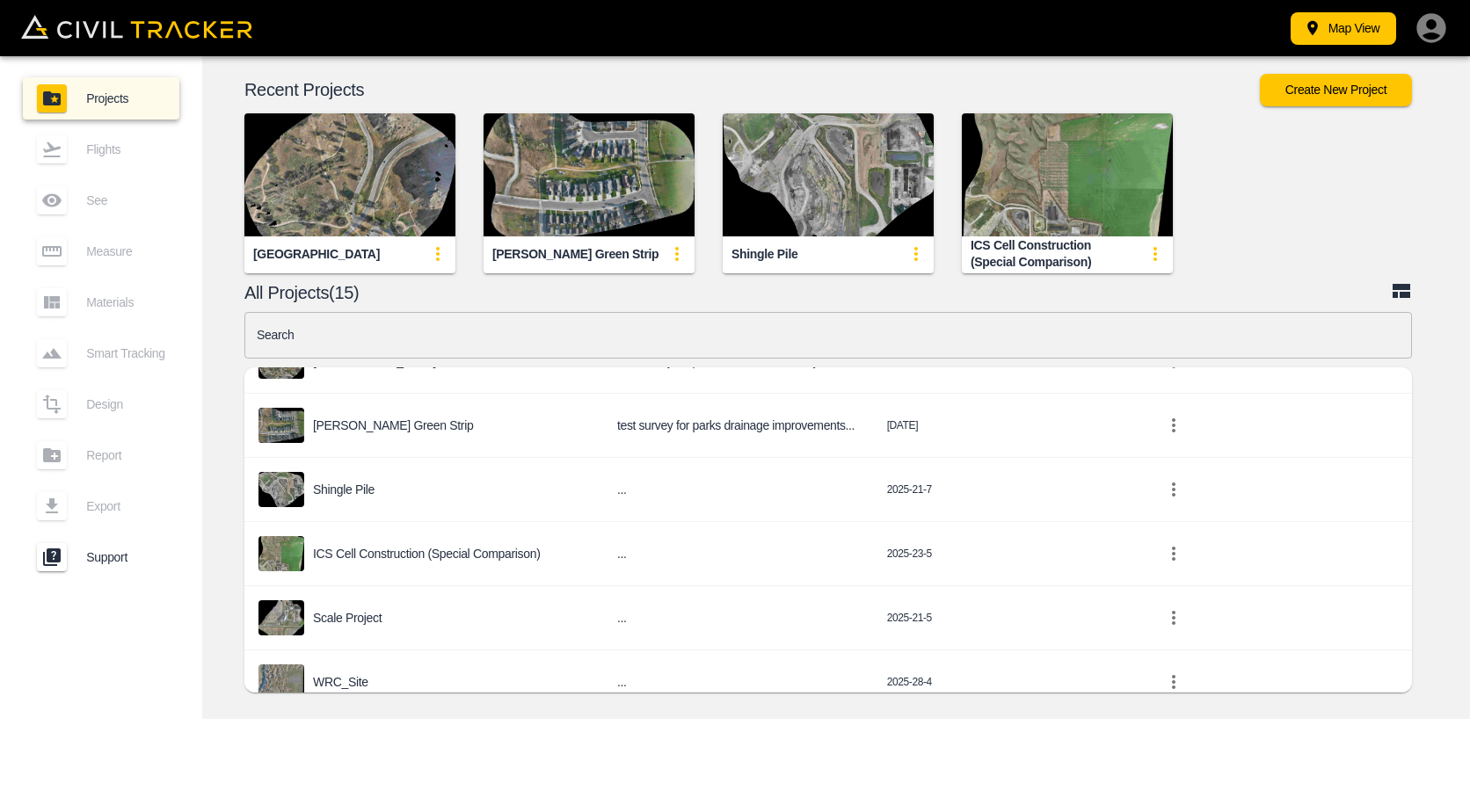
scroll to position [527, 0]
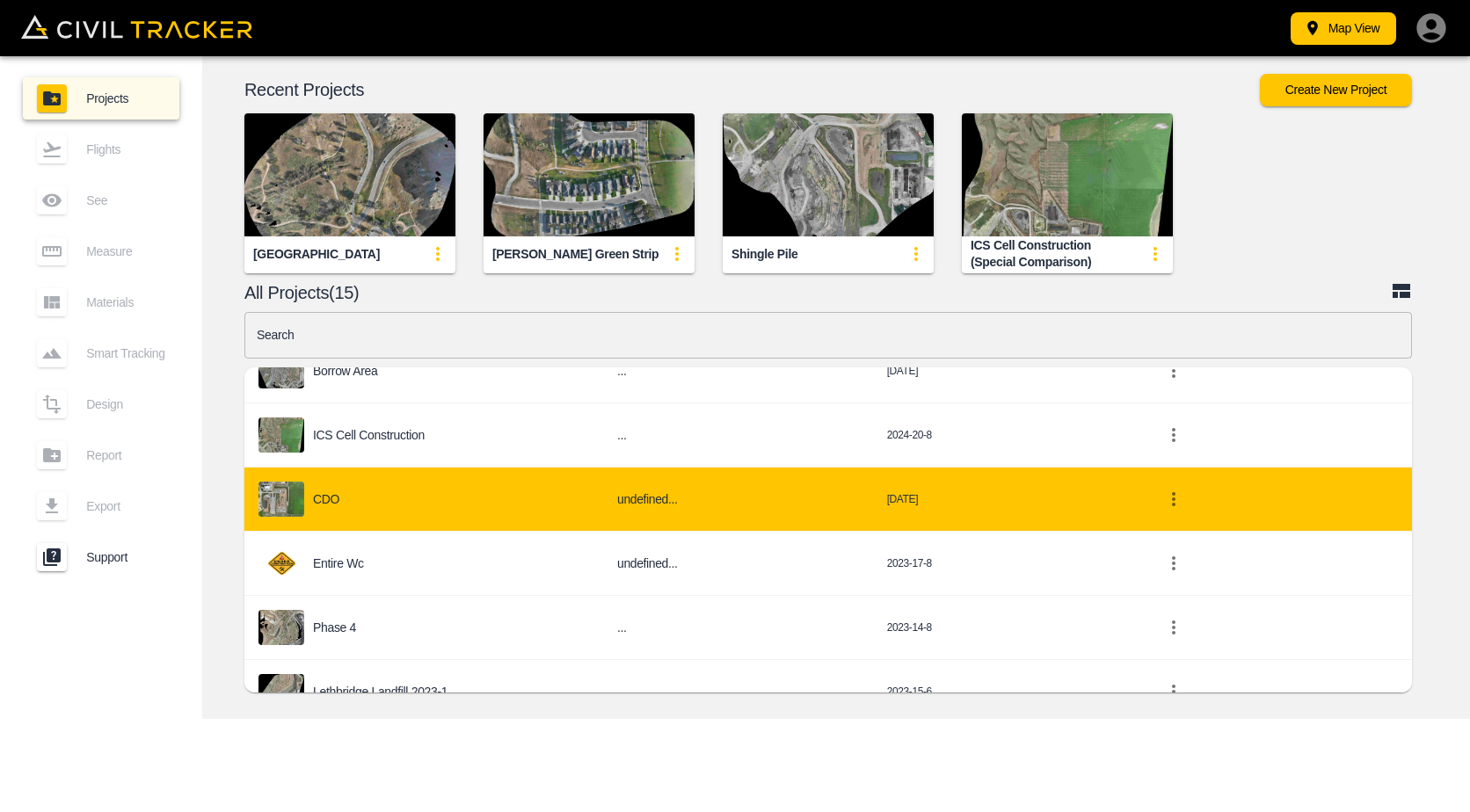
click at [459, 501] on div "CDO" at bounding box center [423, 499] width 330 height 35
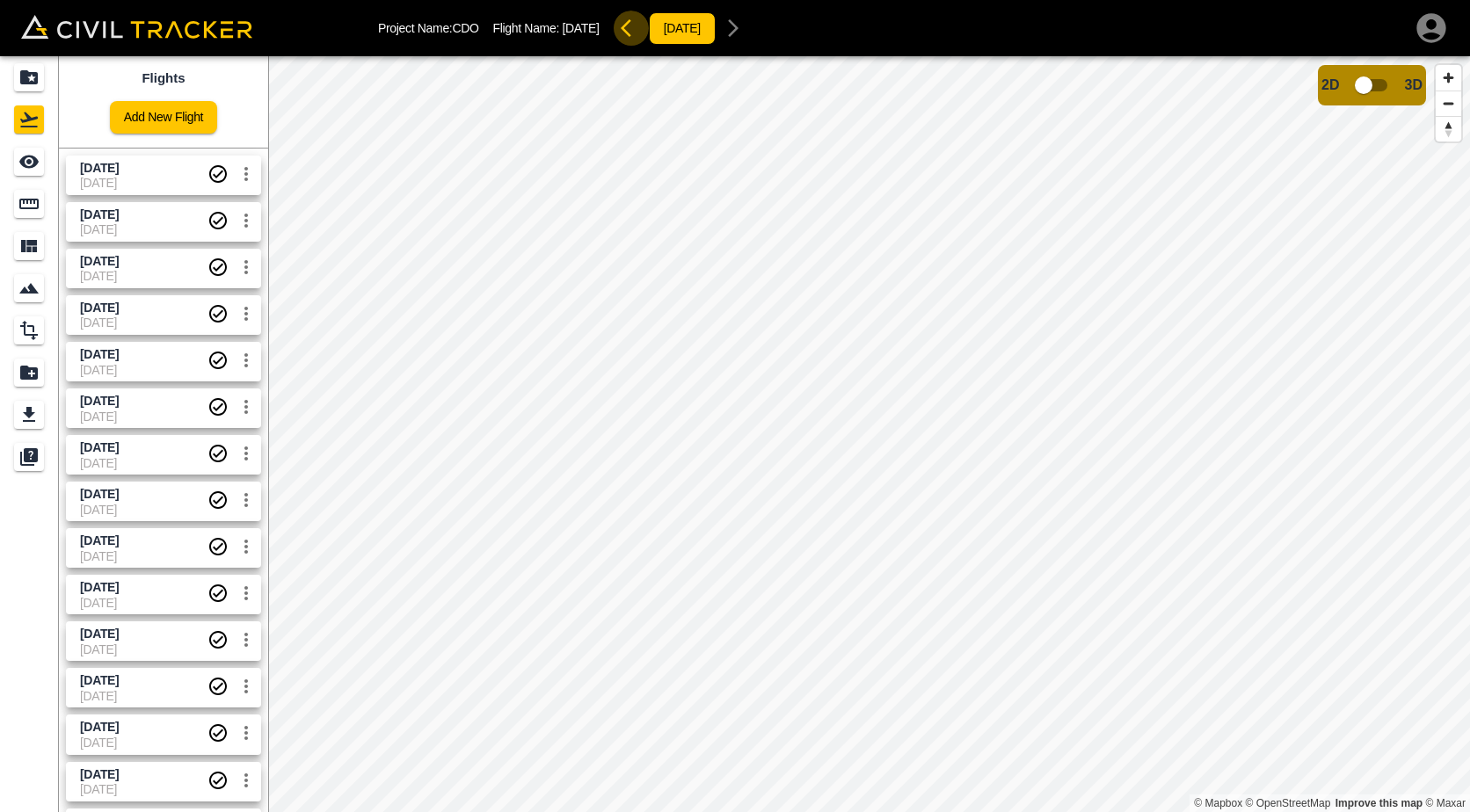
click at [637, 29] on button "button" at bounding box center [631, 28] width 35 height 35
click at [743, 24] on icon "button" at bounding box center [733, 28] width 21 height 21
click at [34, 204] on icon "Measure" at bounding box center [29, 203] width 19 height 10
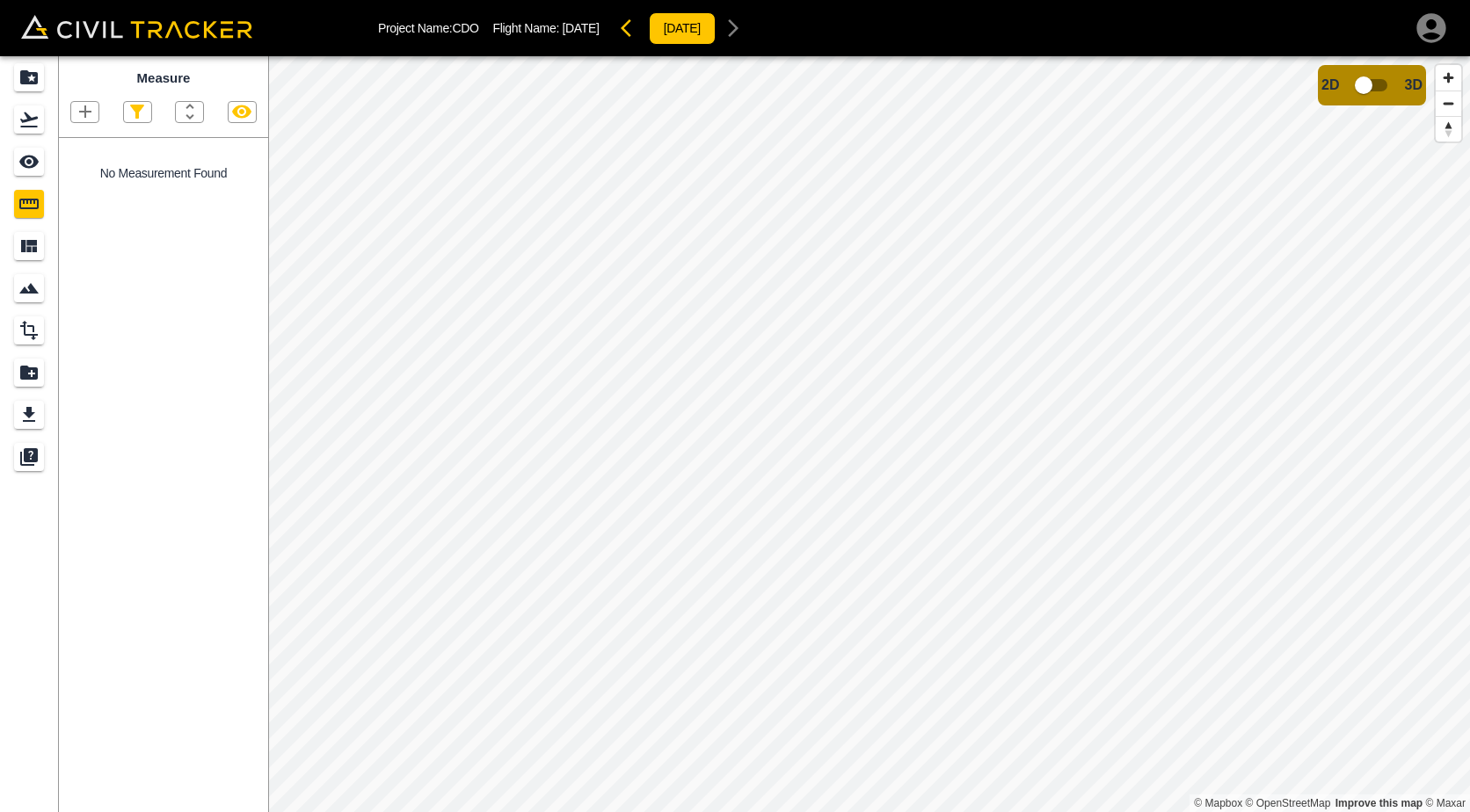
click at [87, 118] on icon "button" at bounding box center [85, 111] width 21 height 21
click at [100, 194] on p "Polygon" at bounding box center [84, 196] width 42 height 14
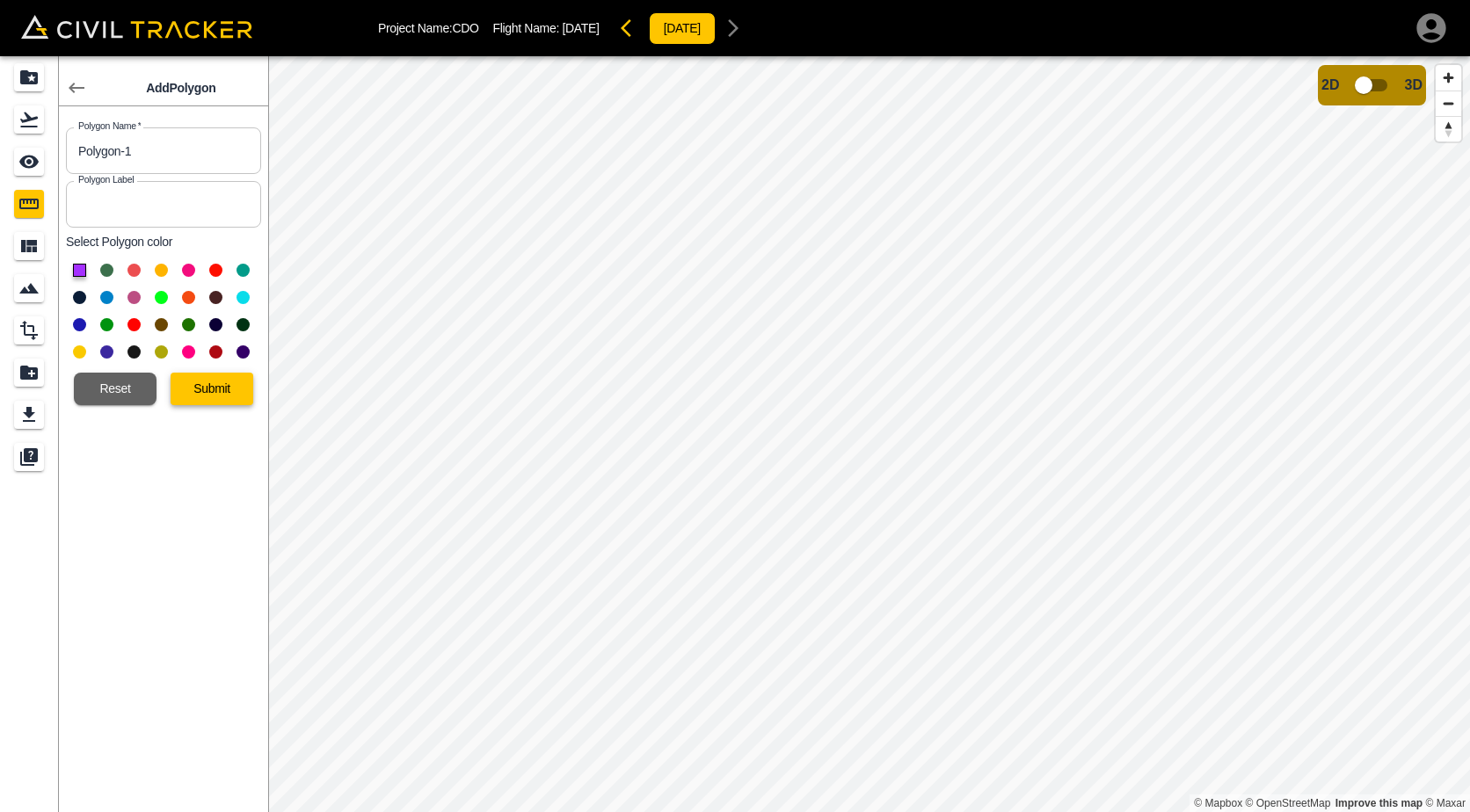
click at [225, 388] on button "Submit" at bounding box center [212, 389] width 83 height 32
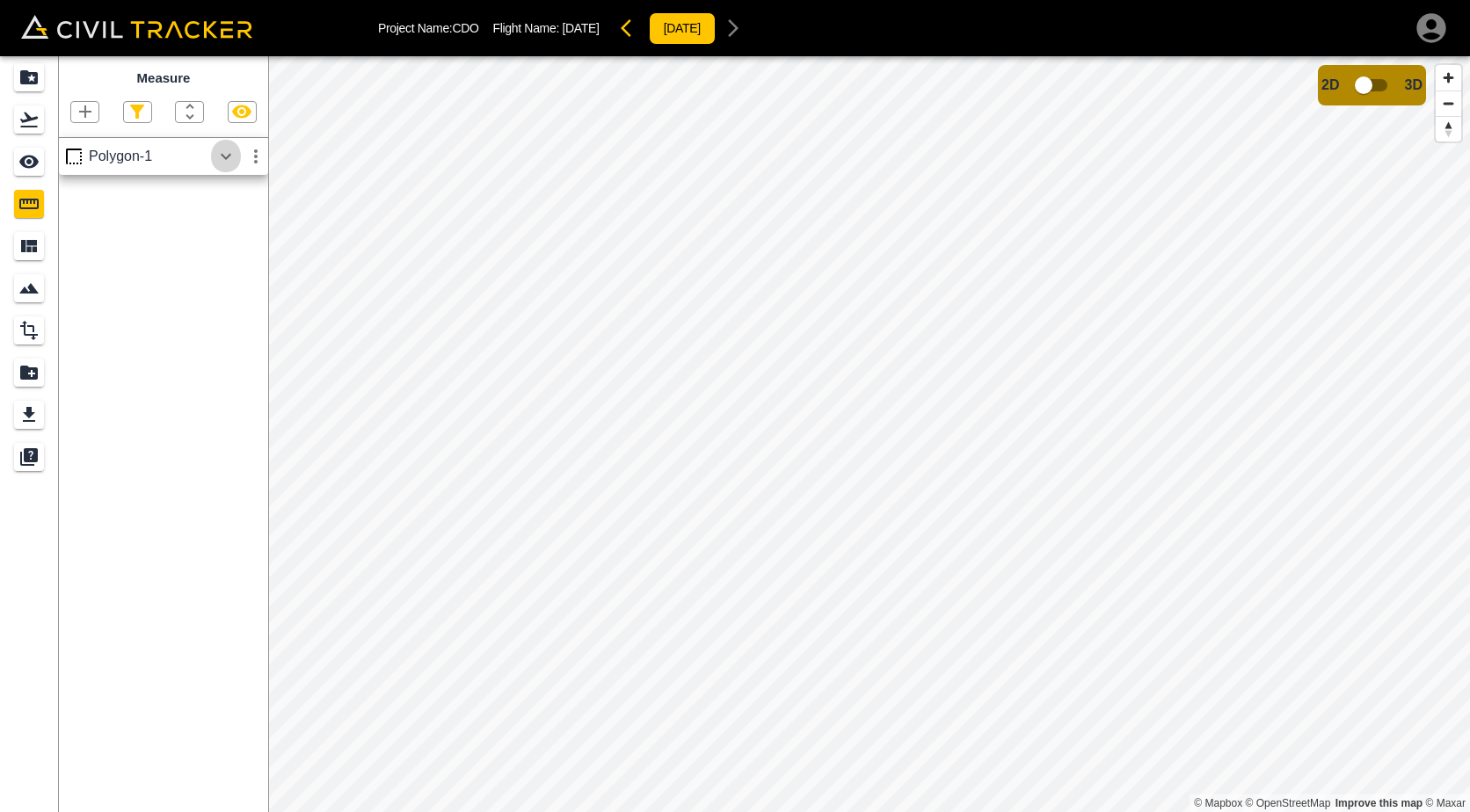
click at [232, 157] on icon "button" at bounding box center [226, 156] width 21 height 21
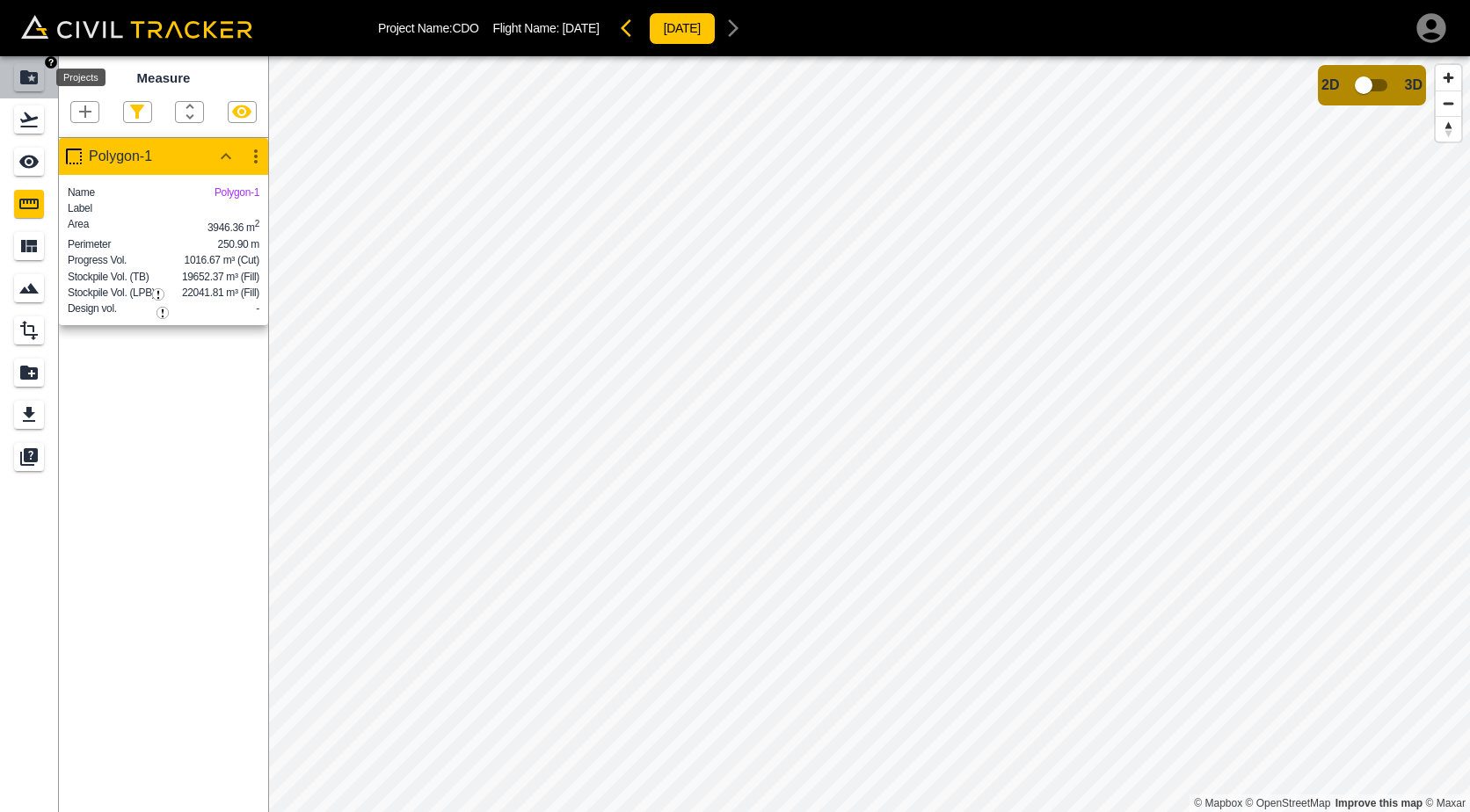
click at [18, 75] on div "Projects" at bounding box center [29, 77] width 30 height 28
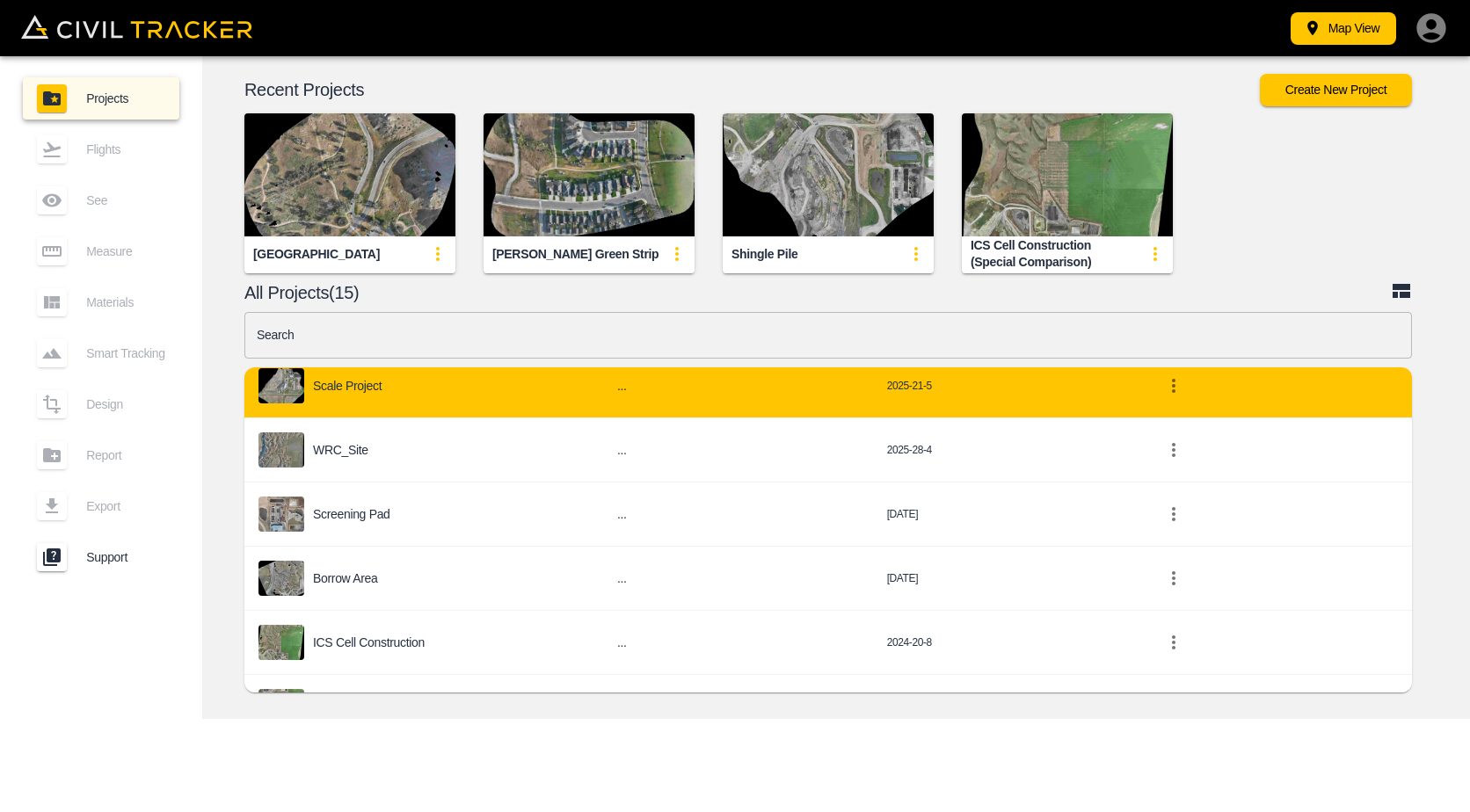
scroll to position [160, 0]
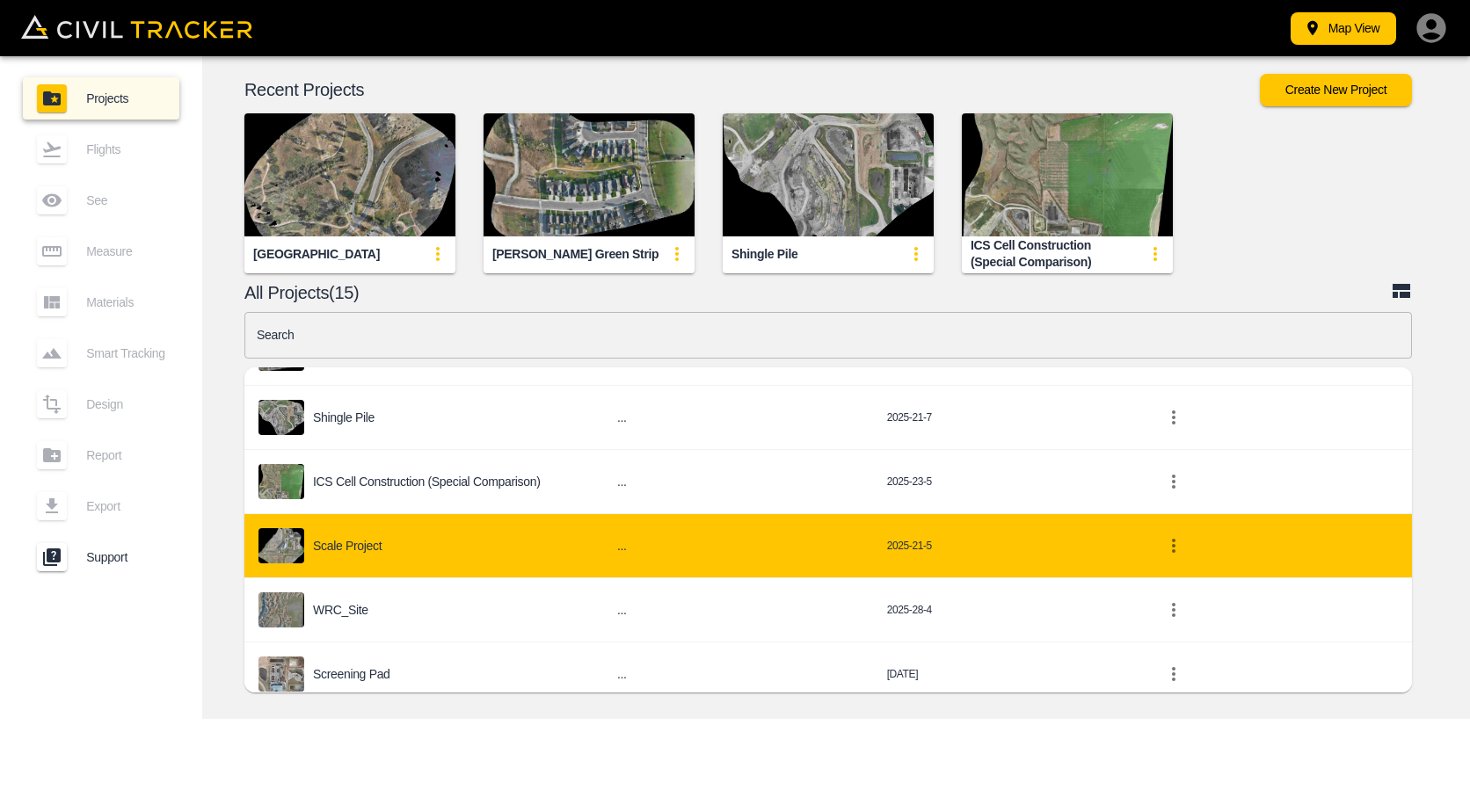
click at [373, 548] on p "Scale Project" at bounding box center [347, 546] width 69 height 14
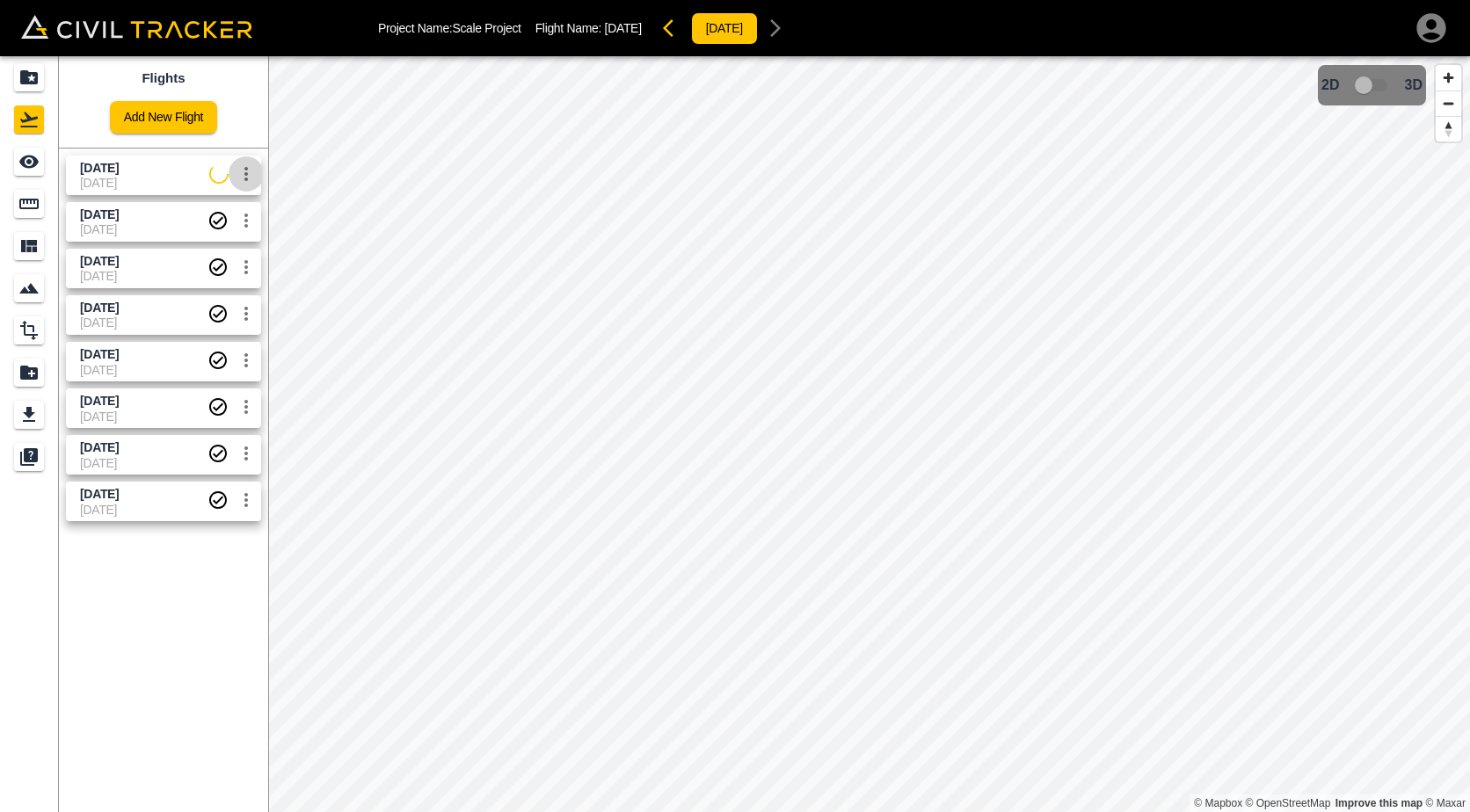
click at [245, 175] on icon "settings" at bounding box center [246, 174] width 21 height 21
click at [212, 242] on h6 "Delete" at bounding box center [228, 240] width 44 height 10
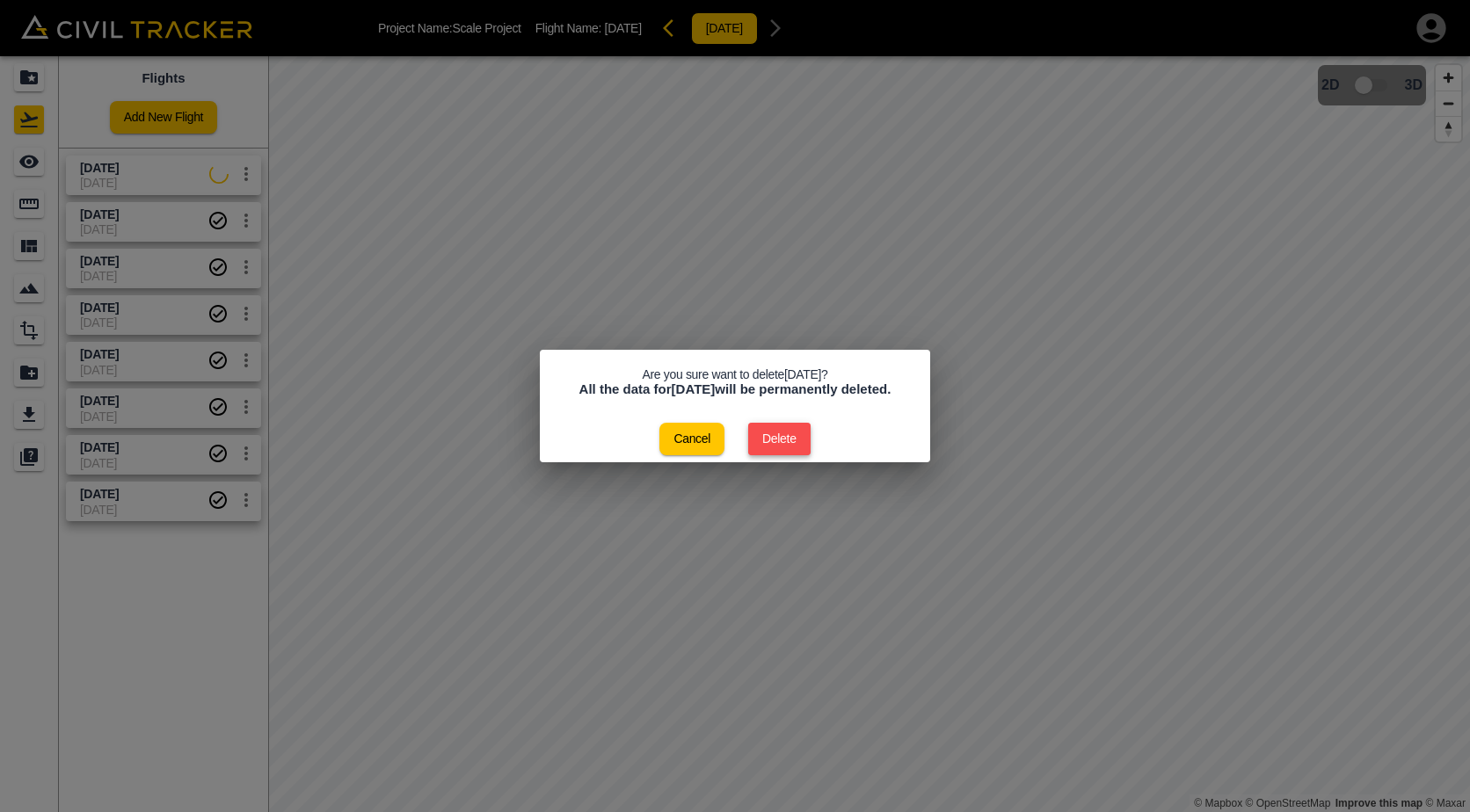
click at [767, 440] on button "Delete" at bounding box center [779, 439] width 62 height 32
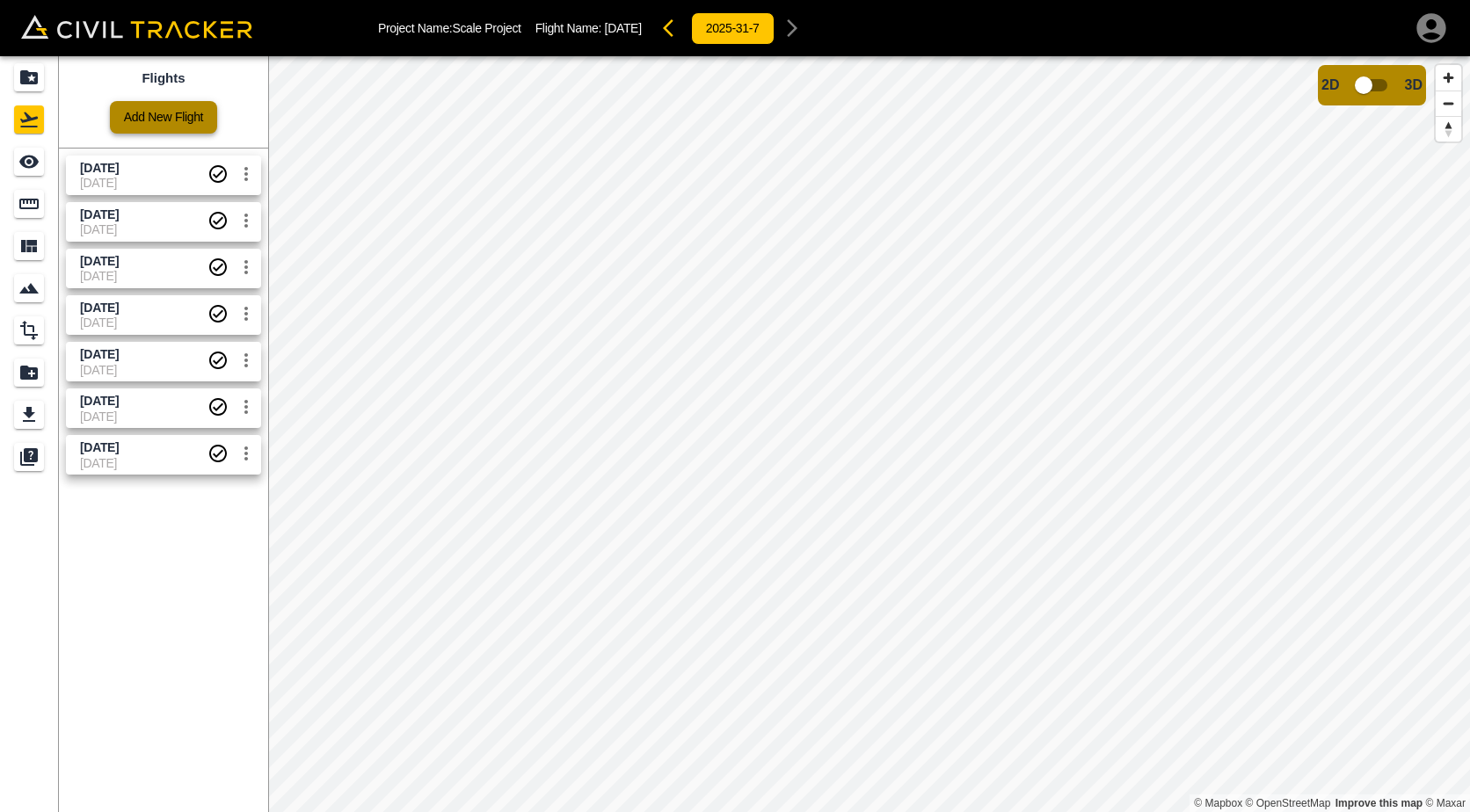
click at [135, 108] on link "Add New Flight" at bounding box center [163, 117] width 108 height 32
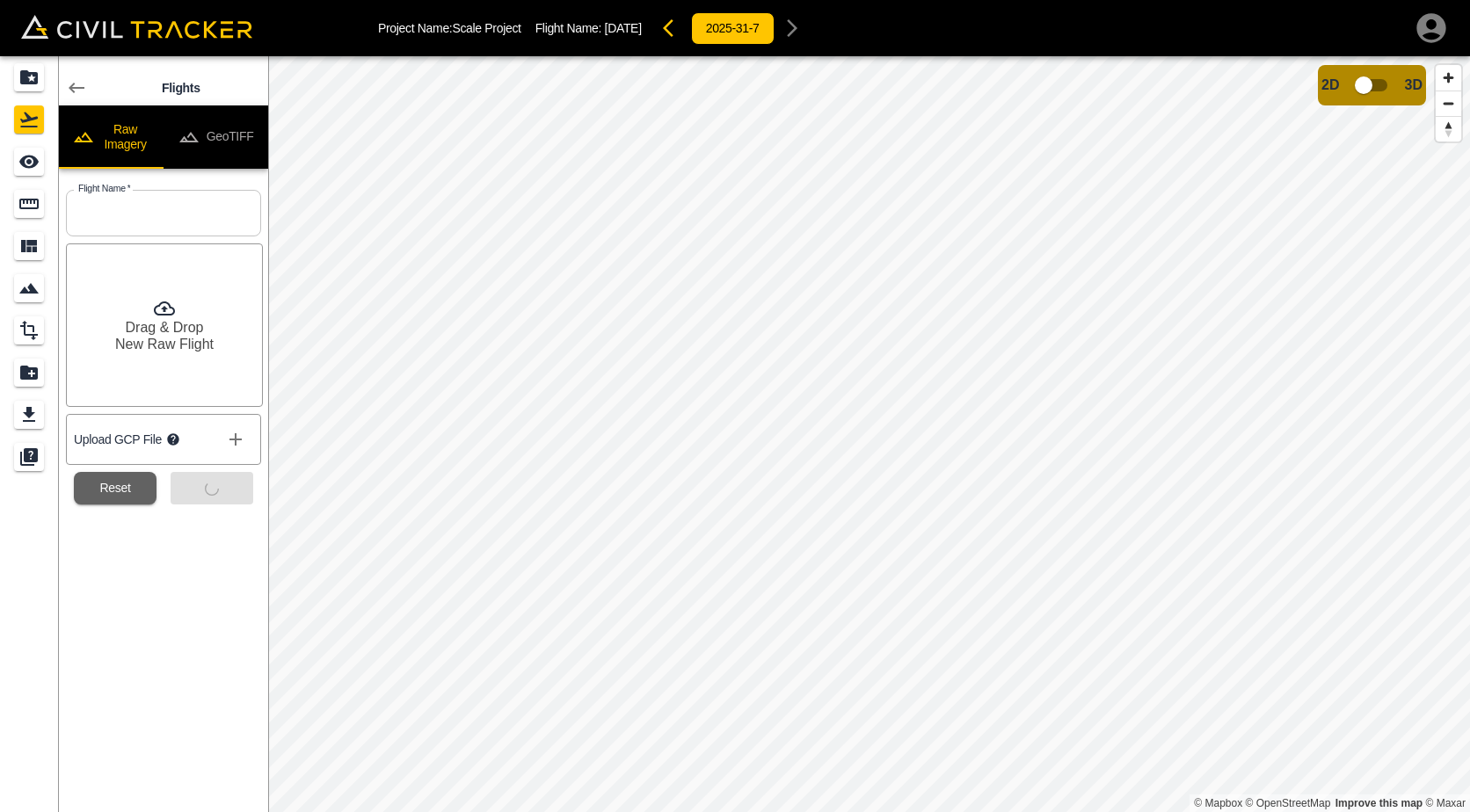
click at [128, 207] on input "text" at bounding box center [163, 213] width 195 height 46
type input "[DATE]"
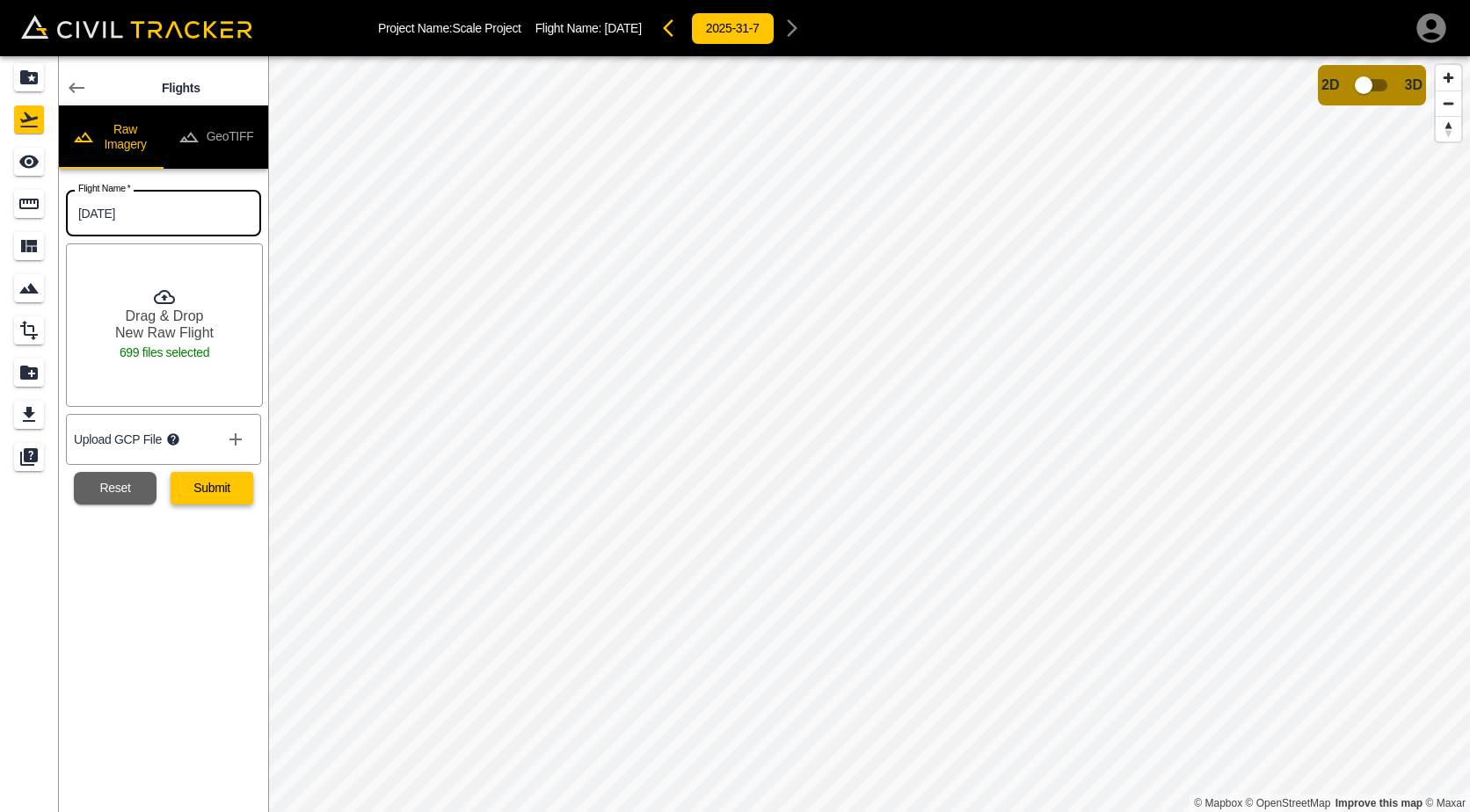
click at [221, 495] on button "Submit" at bounding box center [212, 488] width 83 height 32
